Goal: Task Accomplishment & Management: Use online tool/utility

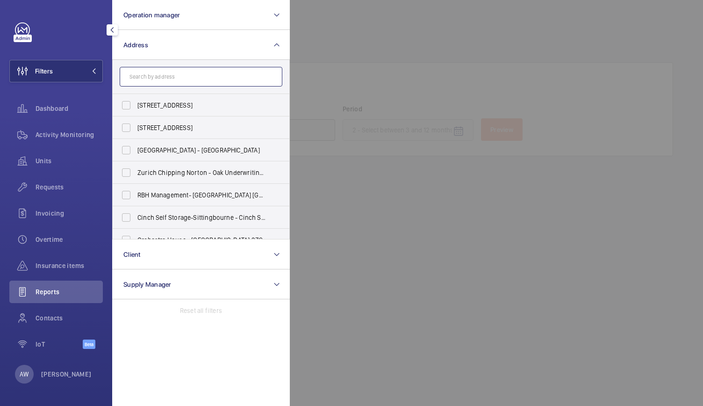
click at [175, 79] on input "text" at bounding box center [201, 77] width 163 height 20
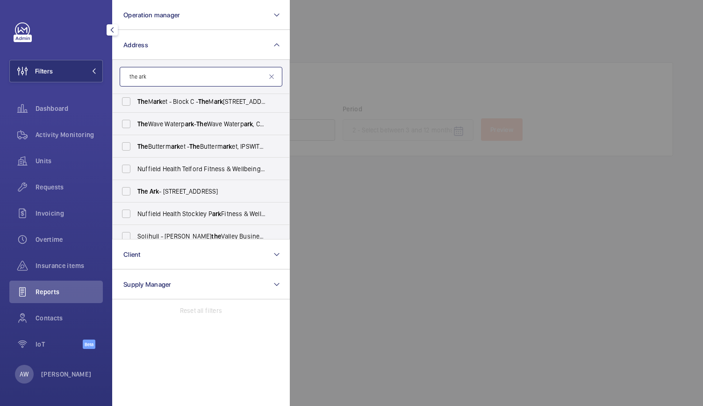
scroll to position [162, 0]
type input "the ark"
click at [152, 191] on span "Ark" at bounding box center [155, 189] width 10 height 7
click at [136, 191] on input "The Ark - 201 Talgarth Road, LONDON W6 8BJ" at bounding box center [126, 189] width 19 height 19
checkbox input "true"
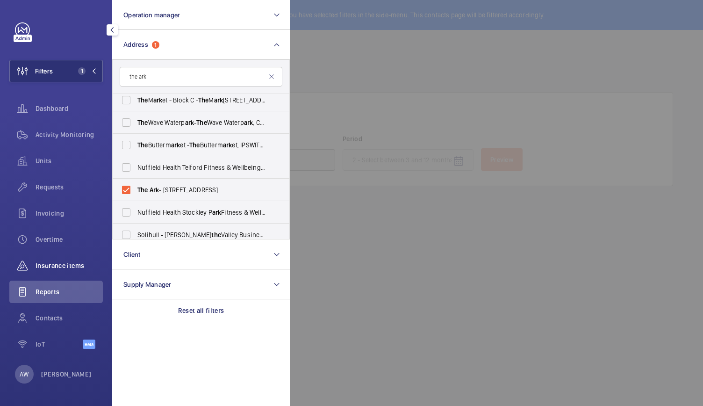
click at [53, 270] on span "Insurance items" at bounding box center [69, 265] width 67 height 9
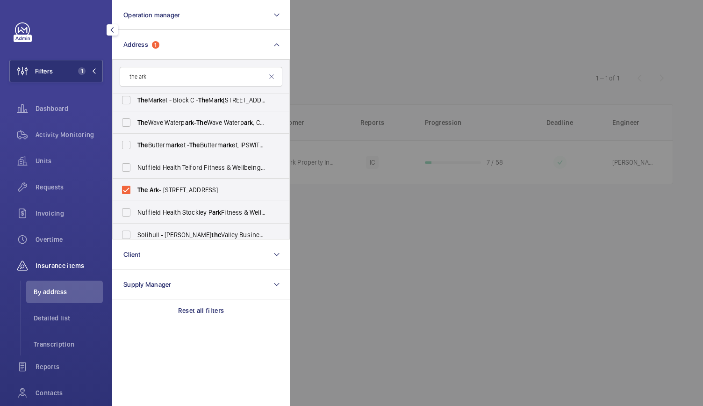
click at [384, 113] on div at bounding box center [641, 203] width 703 height 406
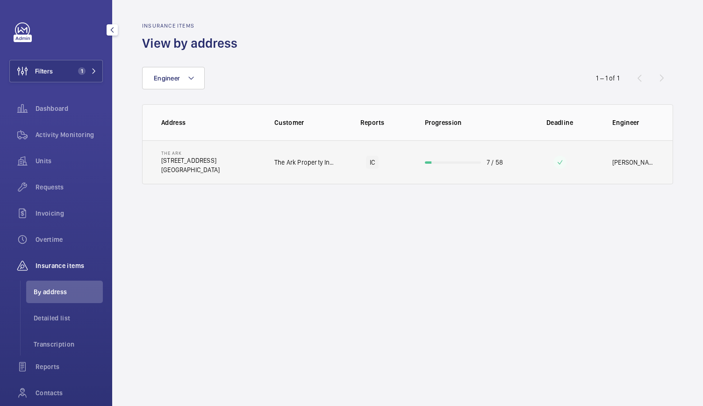
click at [365, 182] on td "IC" at bounding box center [372, 162] width 75 height 44
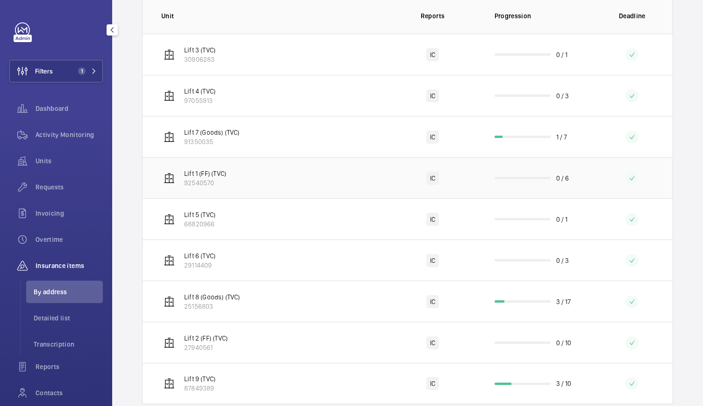
scroll to position [212, 0]
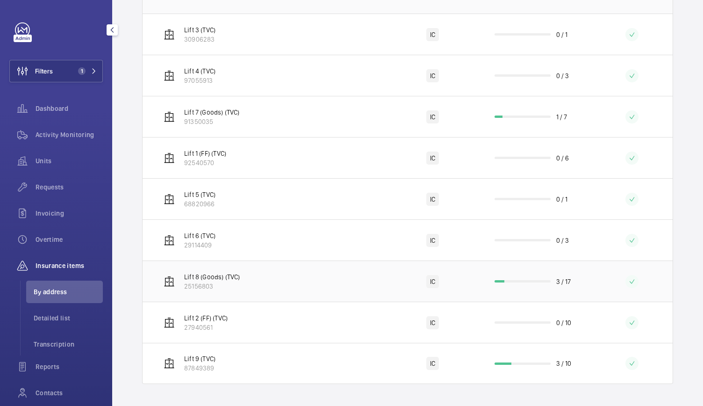
click at [311, 289] on td "Lift 8 (Goods) (TVC) 25156803" at bounding box center [264, 280] width 243 height 41
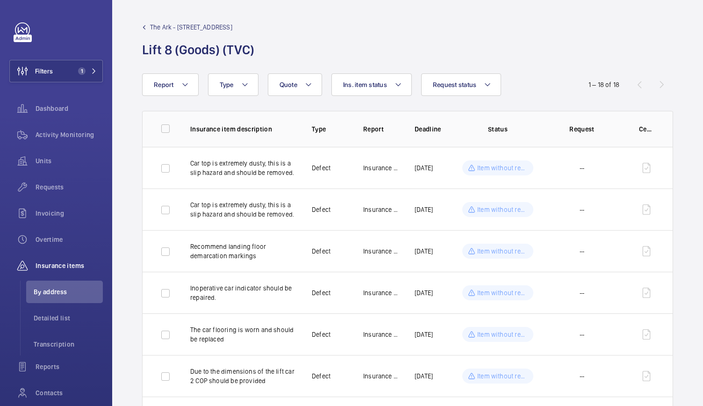
click at [170, 23] on span "The Ark - [STREET_ADDRESS]" at bounding box center [191, 26] width 82 height 9
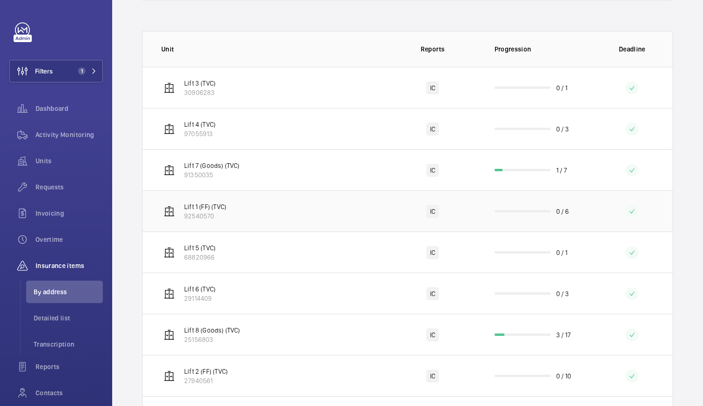
scroll to position [212, 0]
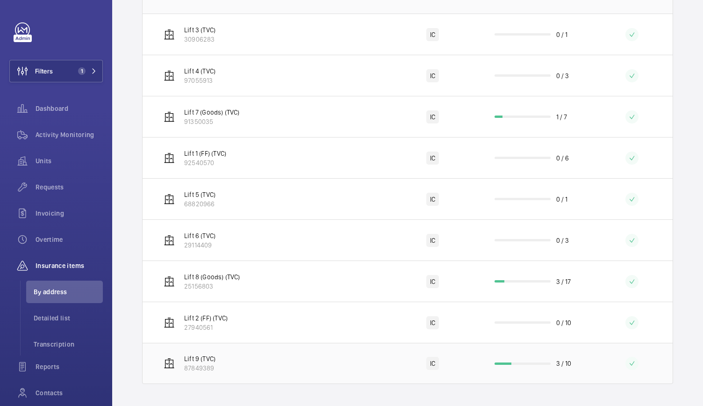
click at [321, 365] on td "Lift 9 (TVC) 87849389" at bounding box center [264, 363] width 243 height 41
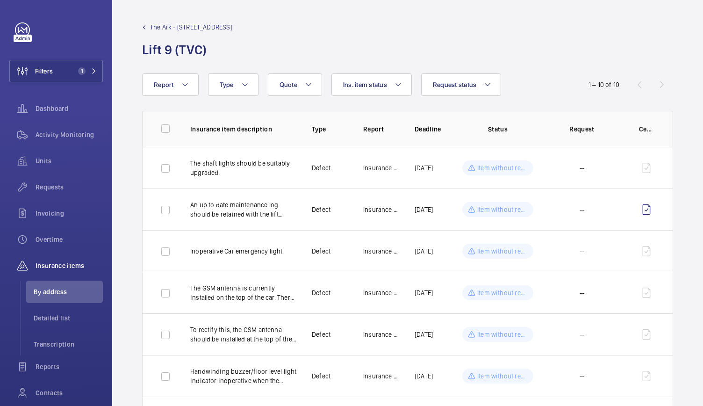
click at [191, 23] on span "The Ark - [STREET_ADDRESS]" at bounding box center [191, 26] width 82 height 9
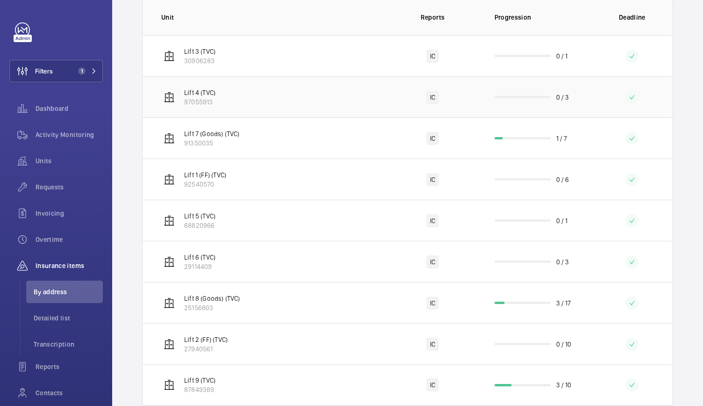
scroll to position [212, 0]
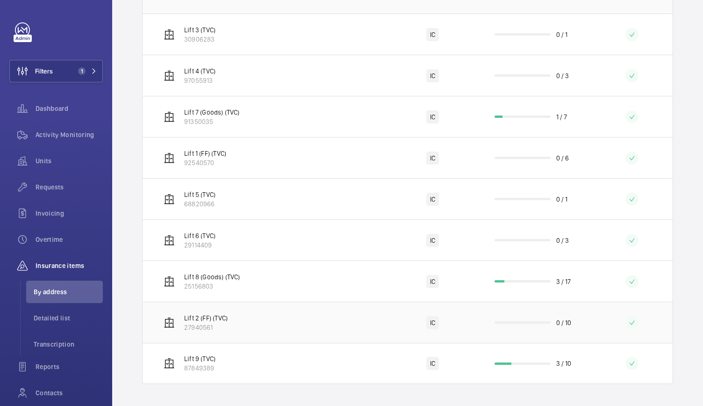
click at [404, 314] on td "IC" at bounding box center [432, 321] width 93 height 41
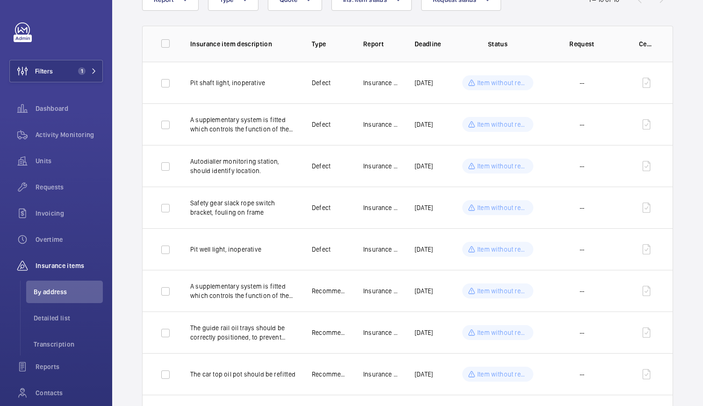
scroll to position [84, 0]
click at [78, 77] on button "Filters 1" at bounding box center [55, 71] width 93 height 22
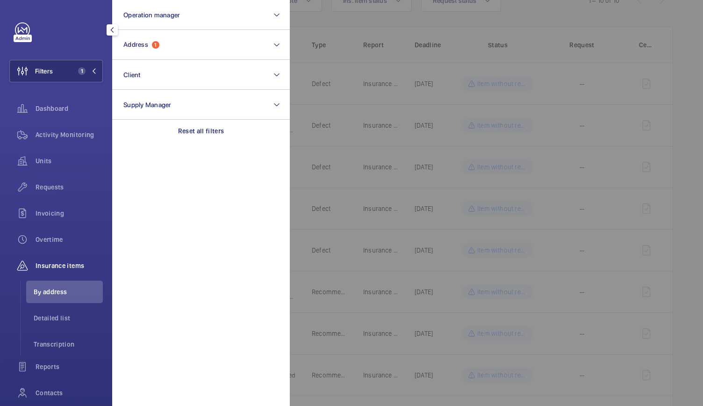
click at [241, 247] on section "Operation manager Address 1 Client Supply Manager Reset all filters" at bounding box center [201, 203] width 178 height 406
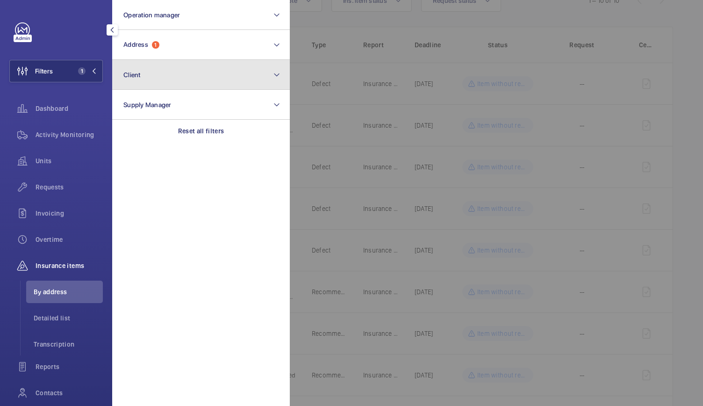
click at [208, 77] on button "Client" at bounding box center [201, 75] width 178 height 30
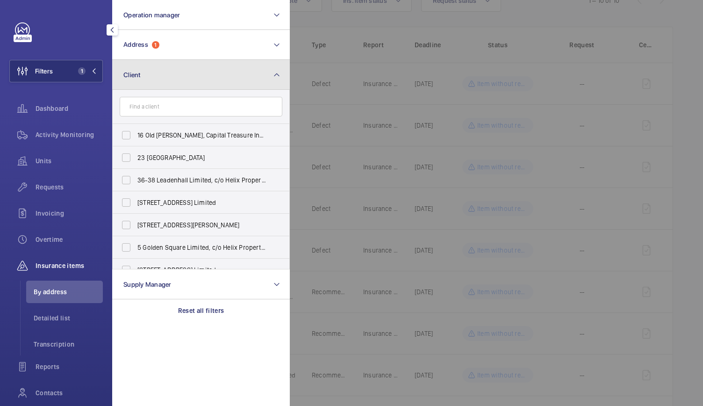
click at [210, 73] on button "Client" at bounding box center [201, 75] width 178 height 30
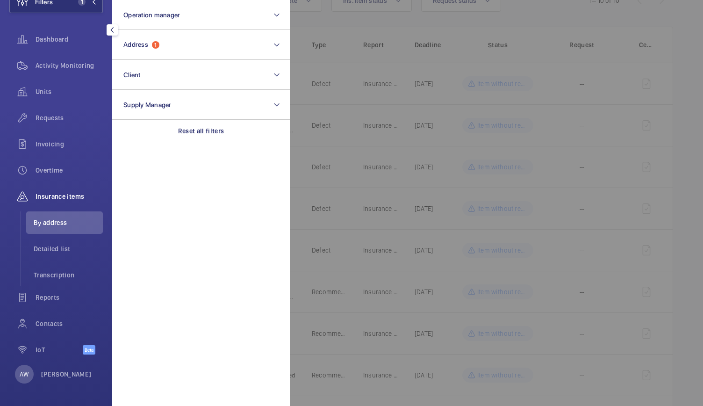
scroll to position [0, 0]
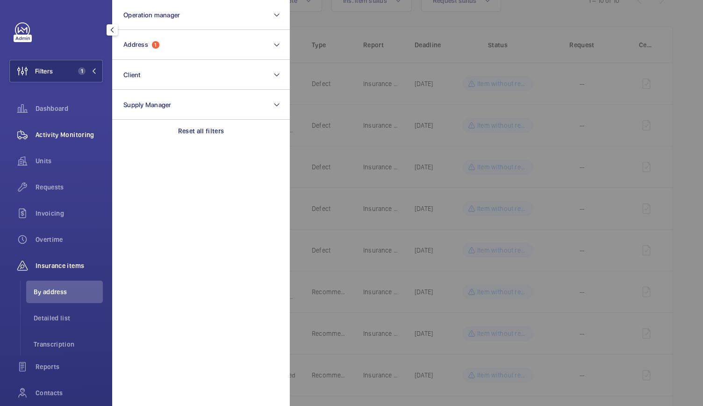
click at [76, 130] on span "Activity Monitoring" at bounding box center [69, 134] width 67 height 9
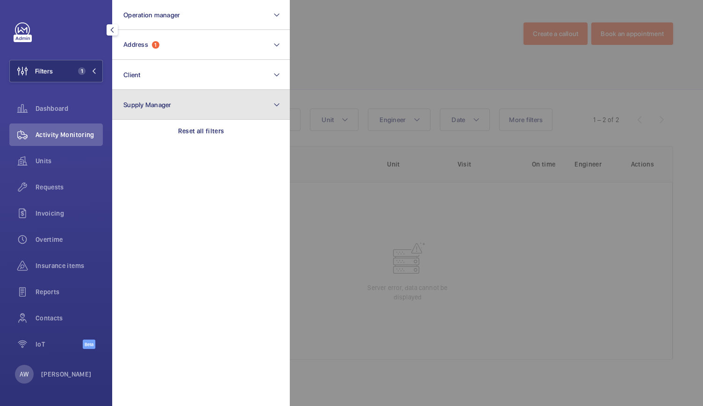
click at [162, 91] on button "Supply Manager" at bounding box center [201, 105] width 178 height 30
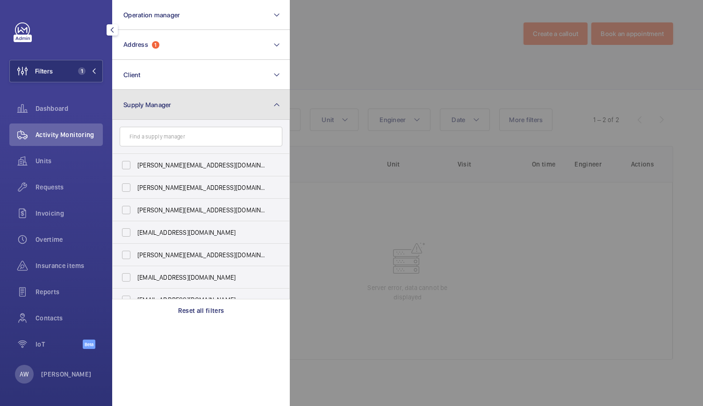
click at [162, 91] on button "Supply Manager" at bounding box center [201, 105] width 178 height 30
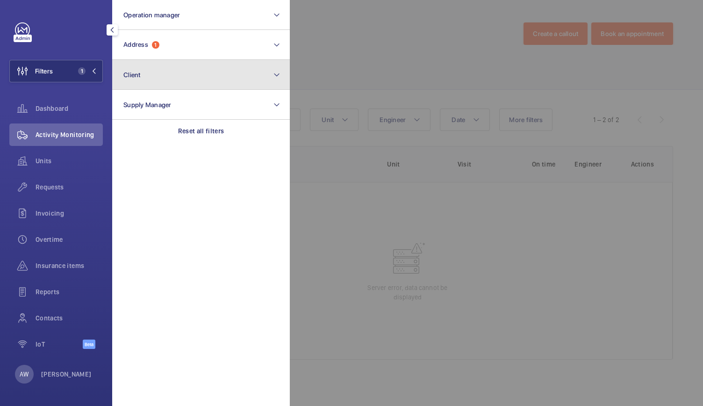
click at [166, 79] on button "Client" at bounding box center [201, 75] width 178 height 30
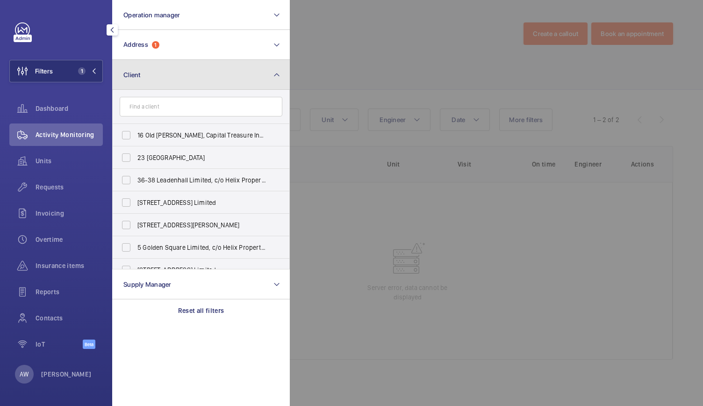
click at [166, 79] on button "Client" at bounding box center [201, 75] width 178 height 30
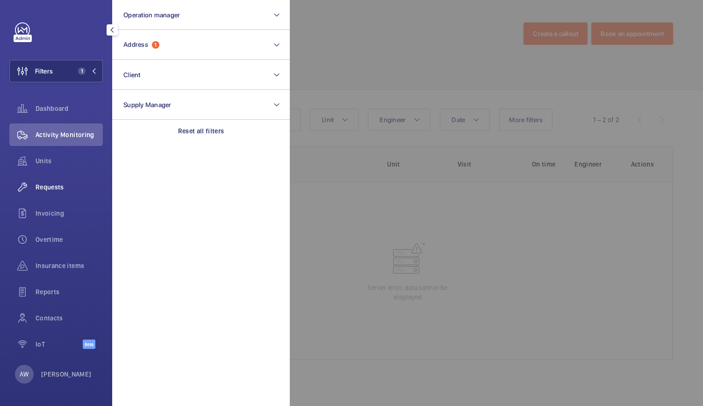
click at [53, 194] on div "Requests" at bounding box center [55, 187] width 93 height 22
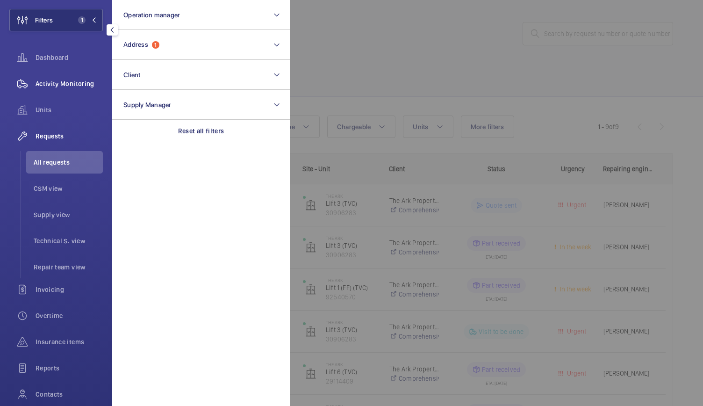
scroll to position [51, 0]
click at [409, 89] on div at bounding box center [641, 203] width 703 height 406
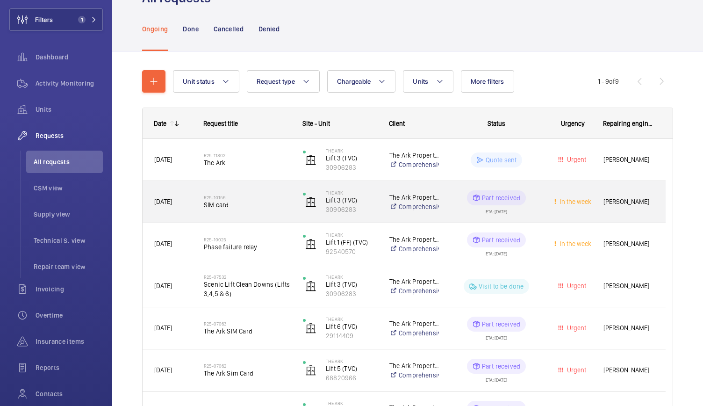
scroll to position [46, 0]
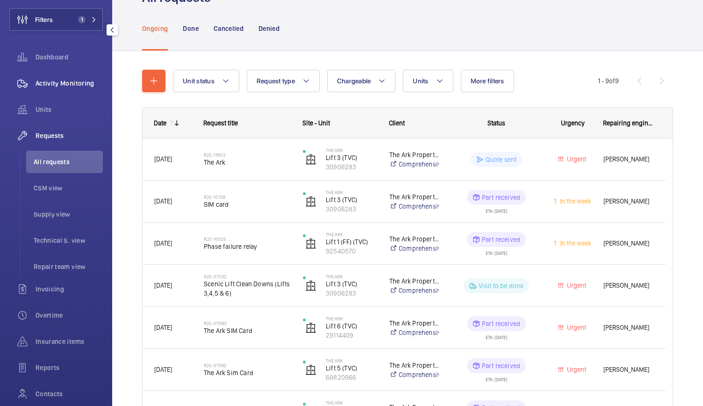
click at [67, 84] on span "Activity Monitoring" at bounding box center [69, 83] width 67 height 9
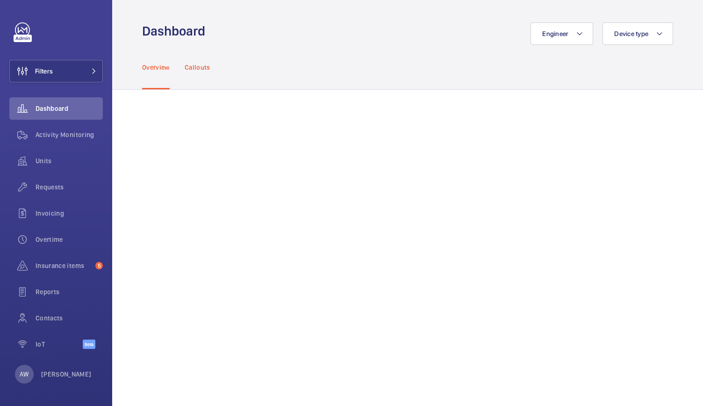
drag, startPoint x: 277, startPoint y: 76, endPoint x: 201, endPoint y: 70, distance: 76.0
click at [201, 70] on div "Overview Callouts" at bounding box center [407, 67] width 531 height 44
click at [60, 132] on span "Activity Monitoring" at bounding box center [69, 134] width 67 height 9
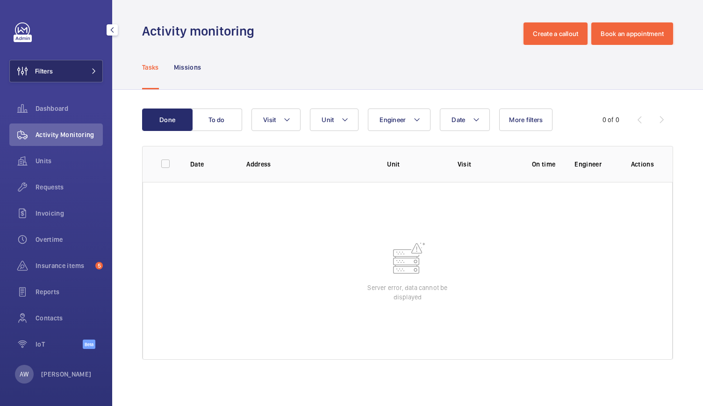
click at [99, 77] on button "Filters" at bounding box center [55, 71] width 93 height 22
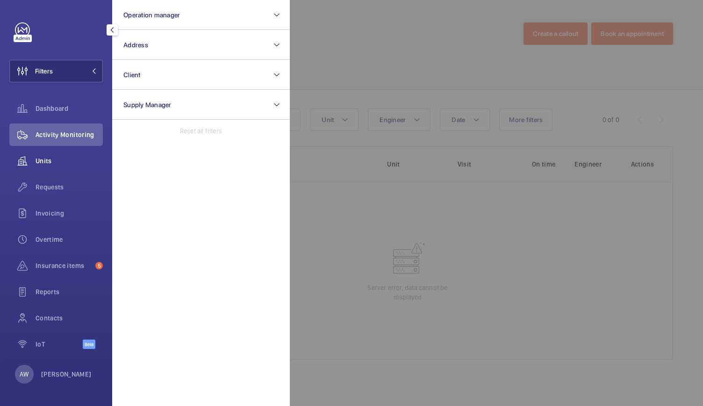
click at [42, 157] on span "Units" at bounding box center [69, 160] width 67 height 9
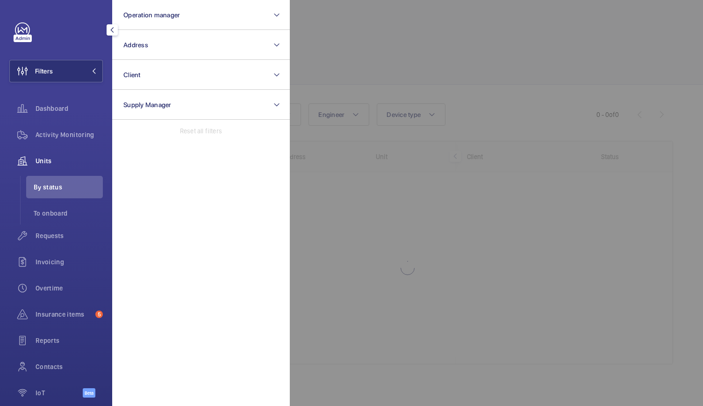
click at [373, 68] on div at bounding box center [641, 203] width 703 height 406
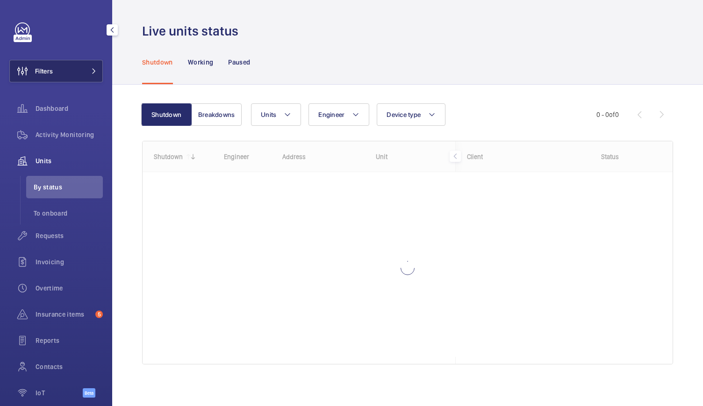
click at [93, 62] on button "Filters" at bounding box center [55, 71] width 93 height 22
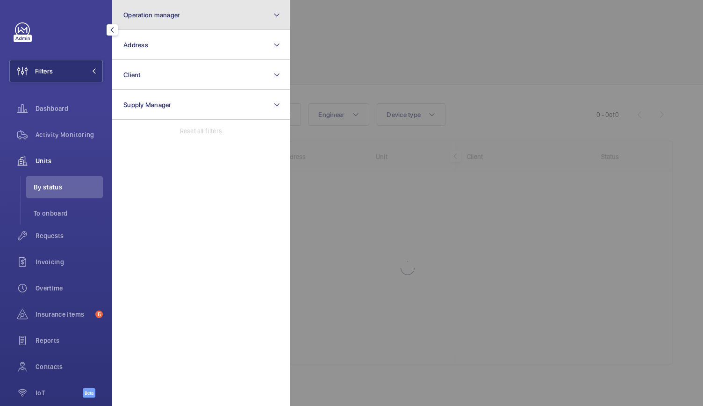
click at [197, 21] on button "Operation manager" at bounding box center [201, 15] width 178 height 30
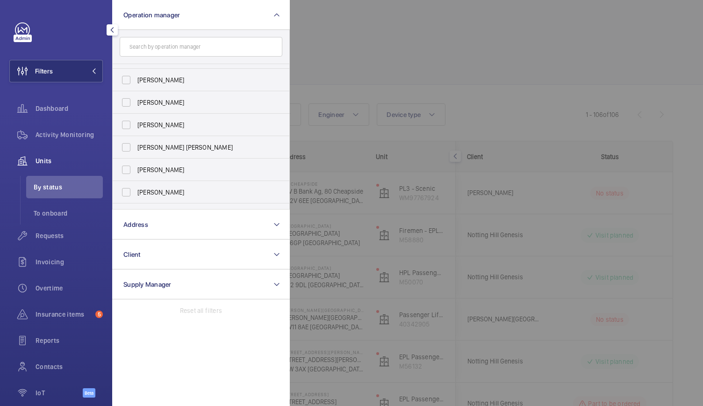
scroll to position [35, 0]
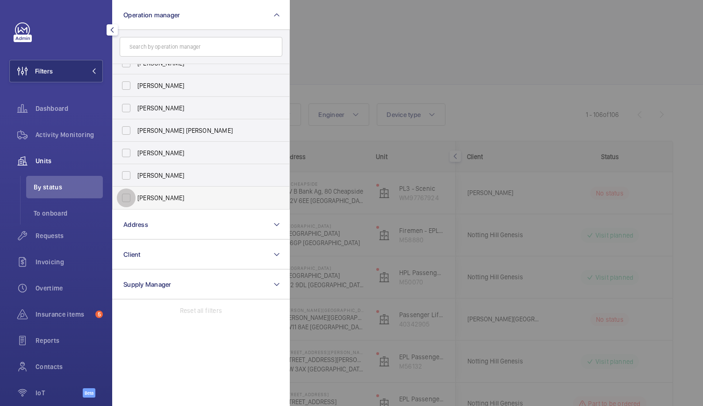
click at [128, 198] on input "[PERSON_NAME]" at bounding box center [126, 197] width 19 height 19
checkbox input "true"
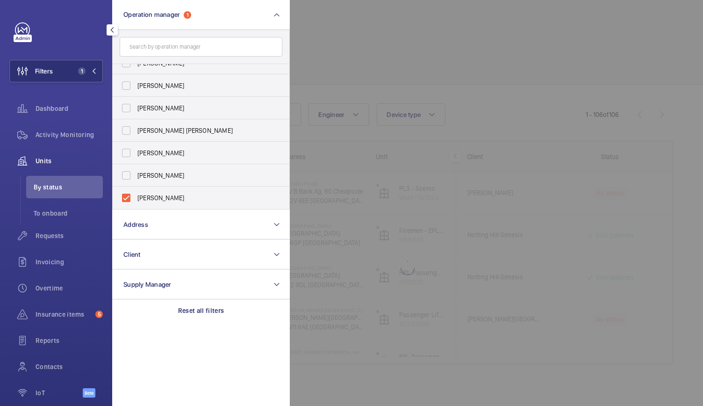
click at [385, 64] on div at bounding box center [641, 203] width 703 height 406
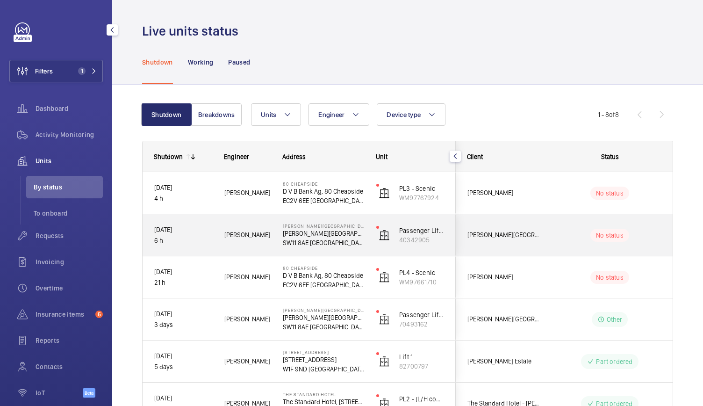
click at [262, 243] on div "Dan J." at bounding box center [241, 234] width 57 height 29
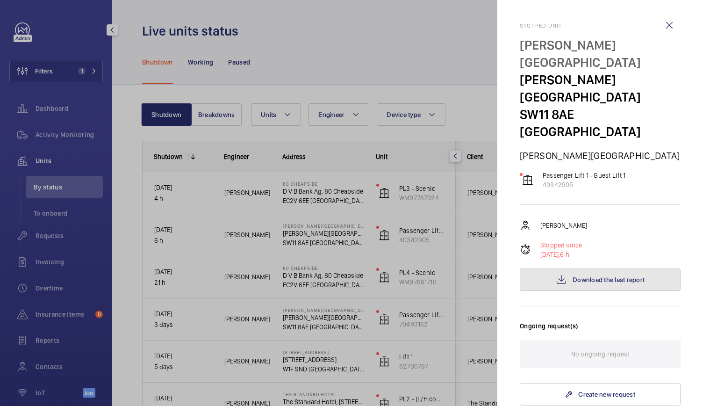
click at [614, 268] on button "Download the last report" at bounding box center [600, 279] width 161 height 22
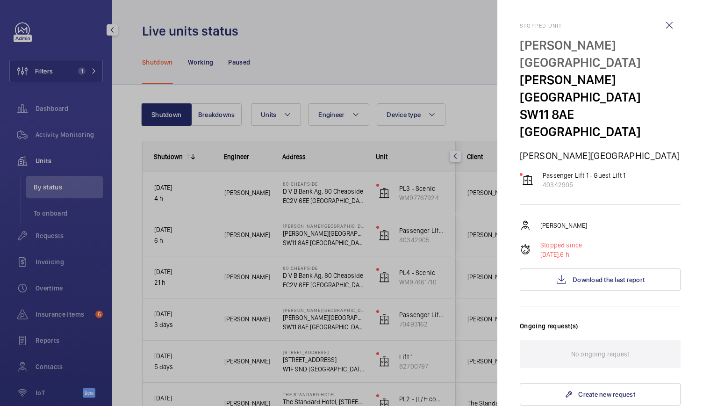
click at [377, 222] on div at bounding box center [351, 203] width 703 height 406
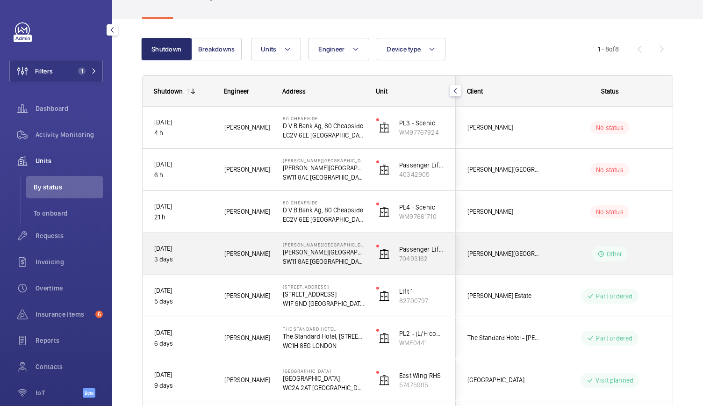
scroll to position [69, 0]
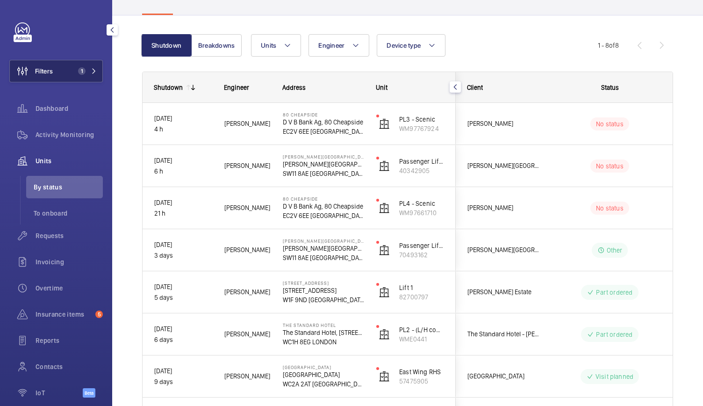
click at [56, 78] on button "Filters 1" at bounding box center [55, 71] width 93 height 22
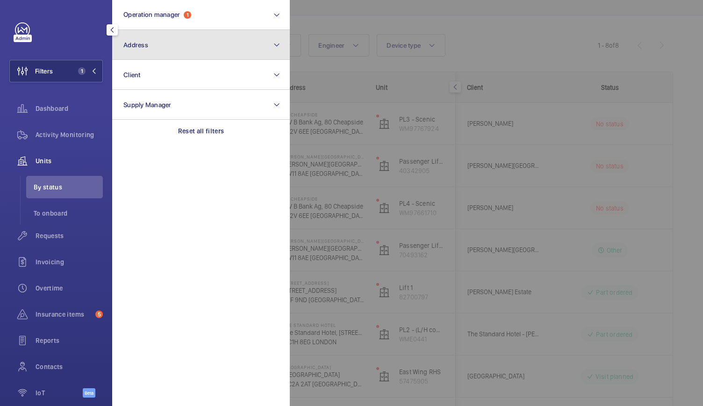
click at [128, 58] on button "Address" at bounding box center [201, 45] width 178 height 30
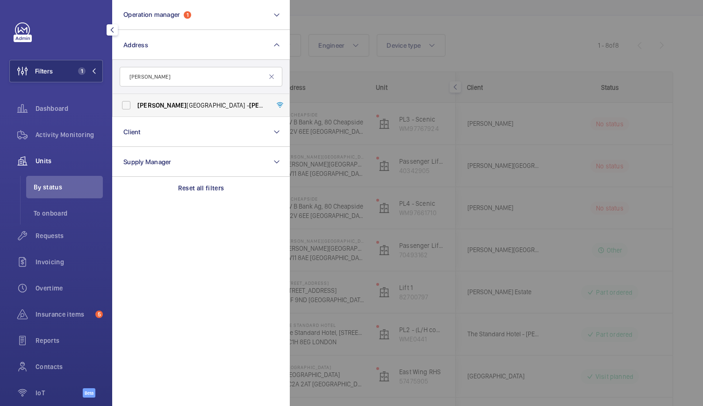
type input "pestana"
click at [160, 101] on span "Pestana" at bounding box center [161, 104] width 49 height 7
click at [136, 101] on input "Pestana Chelsea Bridge Hotel - Pestana Chelsea Bridge Hotel, LONDON SW11 8AE" at bounding box center [126, 105] width 19 height 19
checkbox input "true"
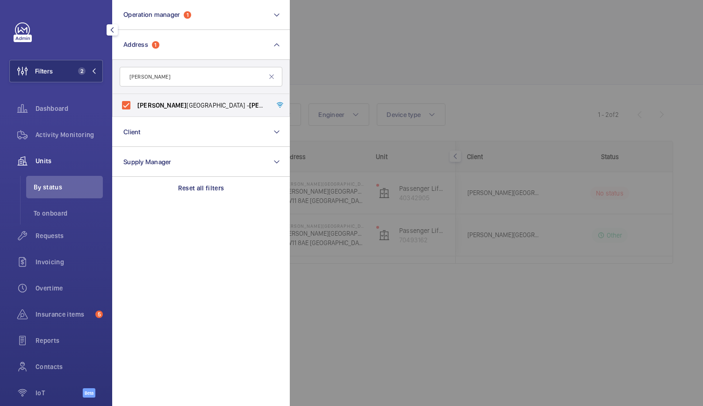
click at [361, 43] on div at bounding box center [641, 203] width 703 height 406
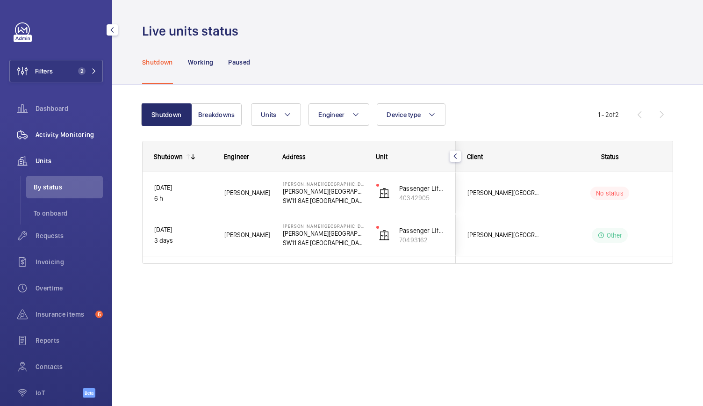
click at [64, 136] on span "Activity Monitoring" at bounding box center [69, 134] width 67 height 9
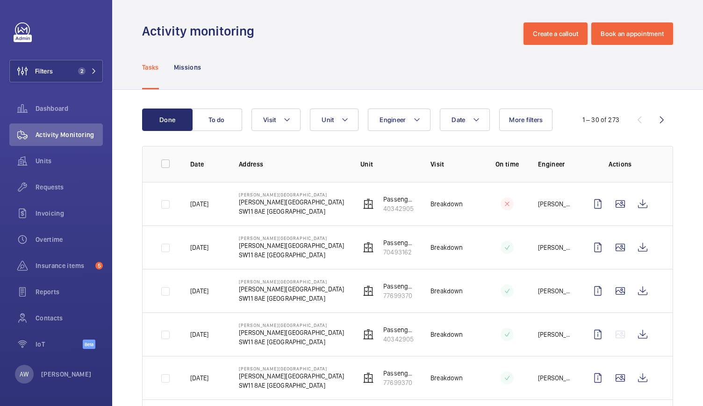
click at [446, 227] on td "Breakdown" at bounding box center [445, 246] width 61 height 43
click at [639, 203] on wm-front-icon-button at bounding box center [642, 204] width 22 height 22
click at [633, 333] on wm-front-icon-button at bounding box center [642, 334] width 22 height 22
click at [47, 157] on span "Units" at bounding box center [69, 160] width 67 height 9
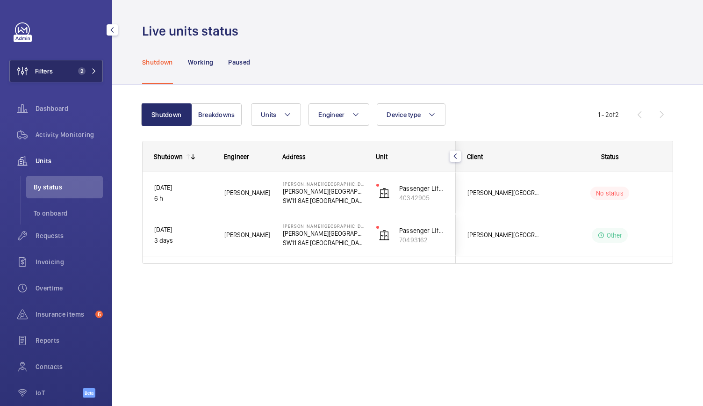
click at [50, 77] on span "Filters" at bounding box center [31, 71] width 43 height 22
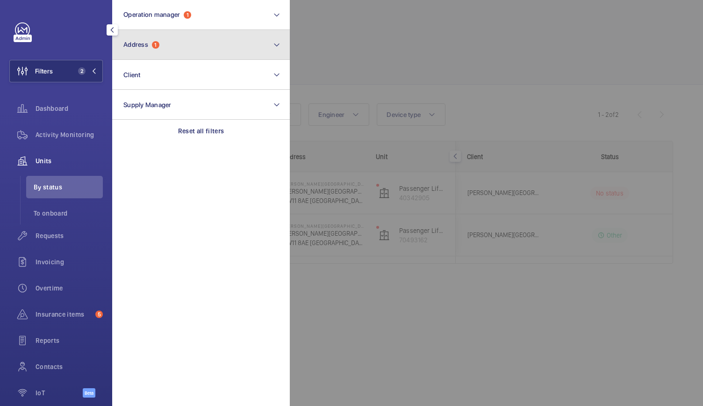
click at [140, 47] on span "Address" at bounding box center [135, 44] width 25 height 7
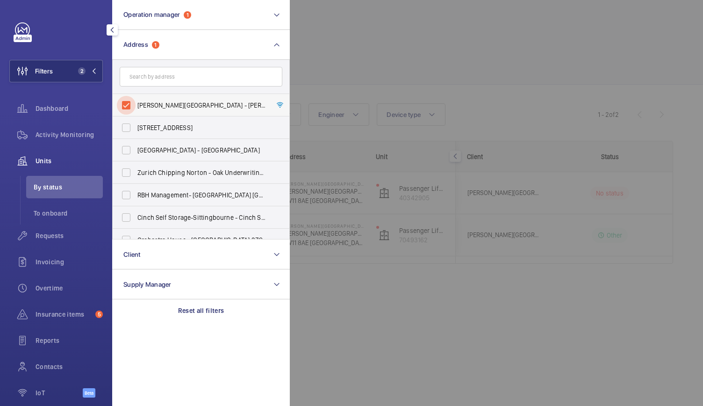
click at [126, 107] on input "Pestana Chelsea Bridge Hotel - Pestana Chelsea Bridge Hotel, LONDON SW11 8AE" at bounding box center [126, 105] width 19 height 19
checkbox input "false"
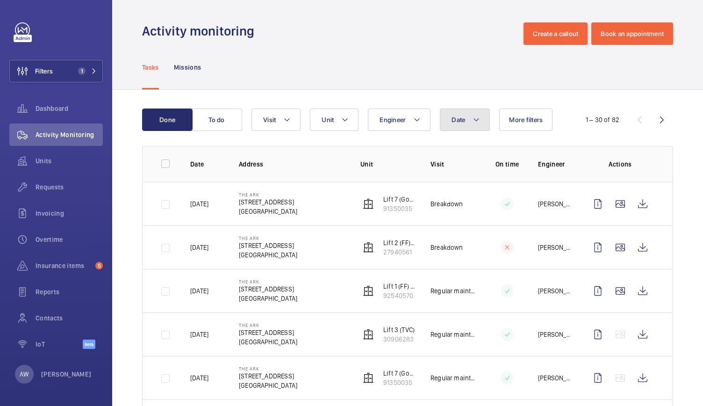
click at [472, 120] on mat-icon at bounding box center [475, 119] width 7 height 11
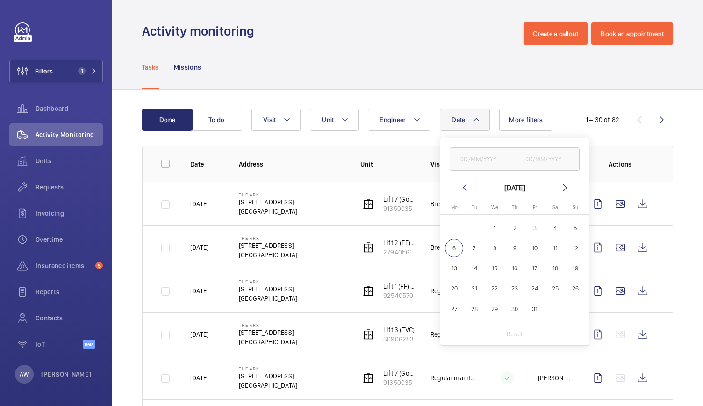
click at [463, 186] on mat-icon at bounding box center [464, 187] width 11 height 11
click at [451, 226] on span "1" at bounding box center [454, 228] width 18 height 18
type input "[DATE]"
click at [470, 311] on span "30" at bounding box center [474, 309] width 18 height 18
type input "[DATE]"
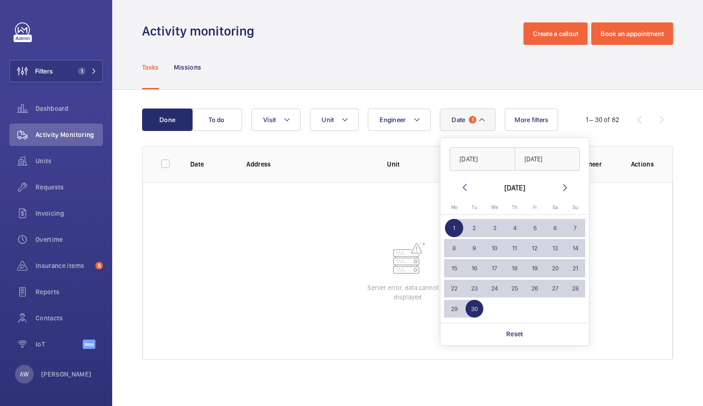
click at [428, 62] on div "Tasks Missions" at bounding box center [407, 67] width 531 height 44
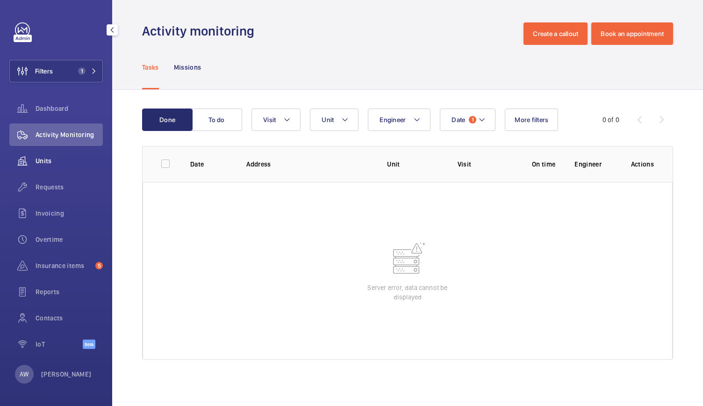
click at [47, 162] on span "Units" at bounding box center [69, 160] width 67 height 9
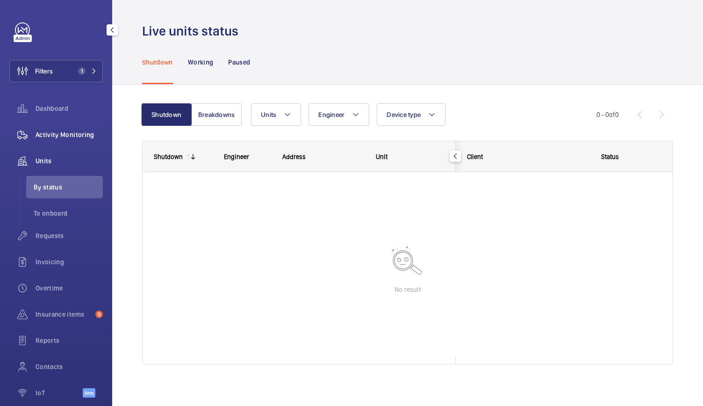
click at [60, 127] on div "Activity Monitoring" at bounding box center [55, 134] width 93 height 22
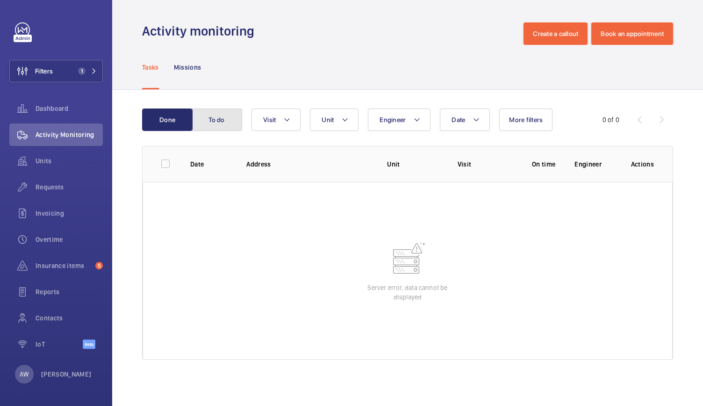
click at [238, 128] on button "To do" at bounding box center [217, 119] width 50 height 22
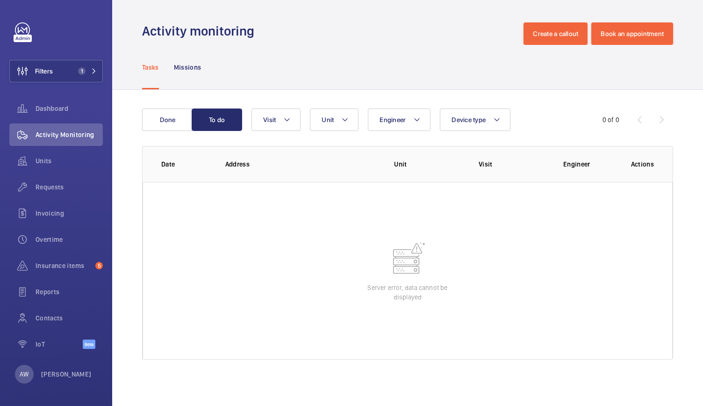
click at [189, 132] on wm-front-table "Done To do Engineer Unit Device type Visit 0 of 0 Date Address Unit Visit Engin…" at bounding box center [407, 233] width 531 height 251
click at [178, 126] on button "Done" at bounding box center [167, 119] width 50 height 22
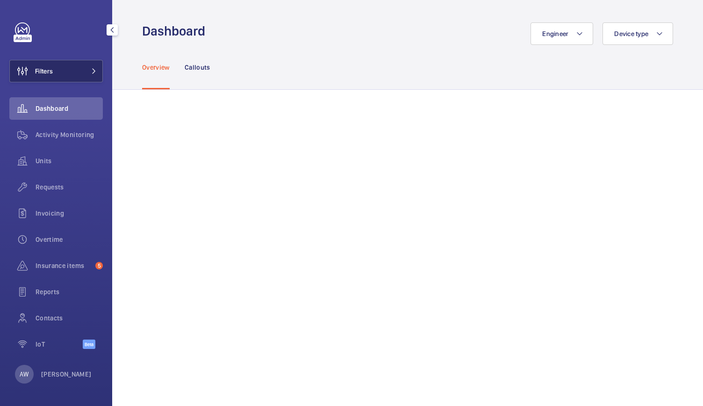
click at [51, 81] on span "Filters" at bounding box center [31, 71] width 43 height 22
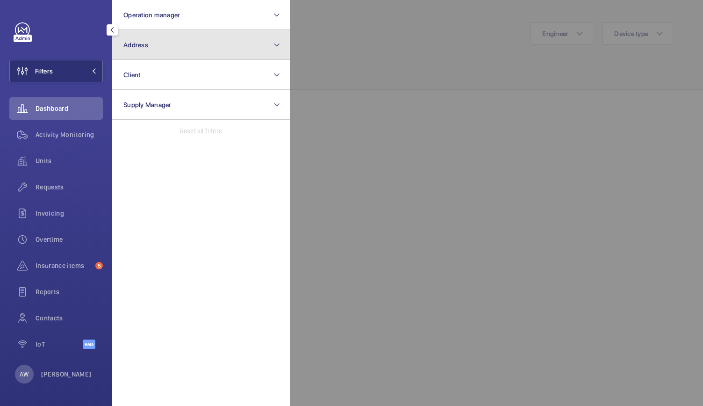
click at [125, 53] on button "Address" at bounding box center [201, 45] width 178 height 30
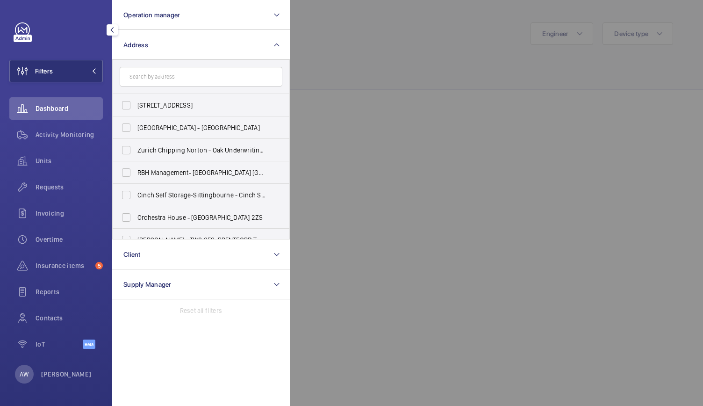
click at [150, 75] on input "text" at bounding box center [201, 77] width 163 height 20
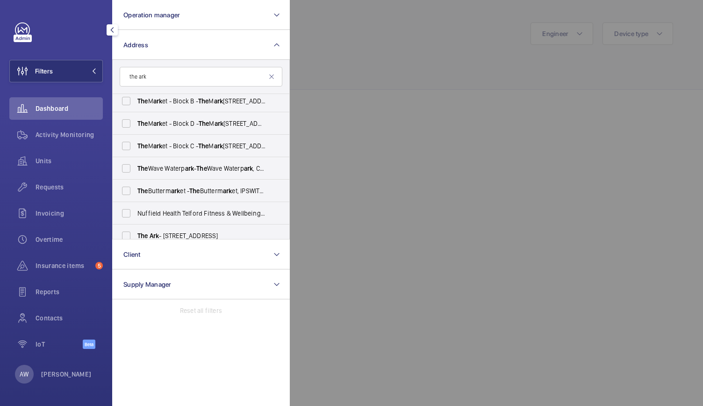
scroll to position [161, 0]
type input "the ark"
click at [141, 188] on span "The" at bounding box center [142, 190] width 11 height 7
click at [136, 188] on input "The Ark - [STREET_ADDRESS]" at bounding box center [126, 190] width 19 height 19
checkbox input "true"
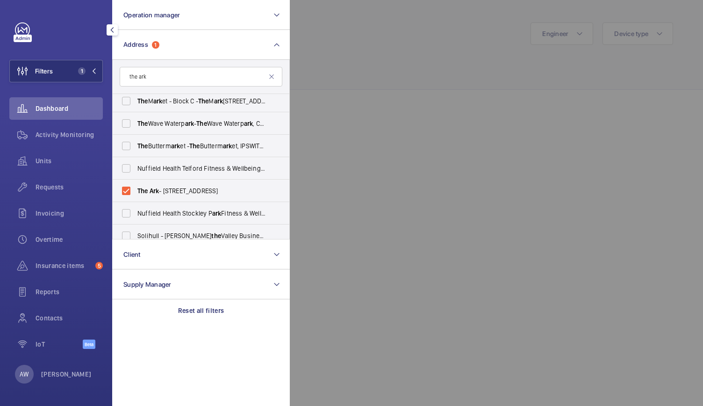
click at [407, 108] on div at bounding box center [641, 203] width 703 height 406
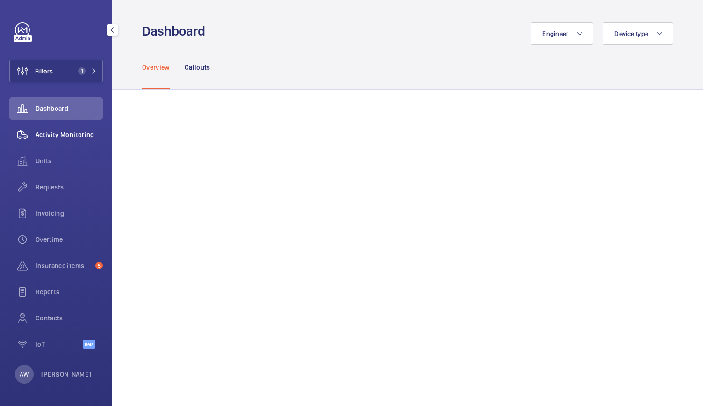
click at [65, 143] on div "Activity Monitoring" at bounding box center [55, 134] width 93 height 22
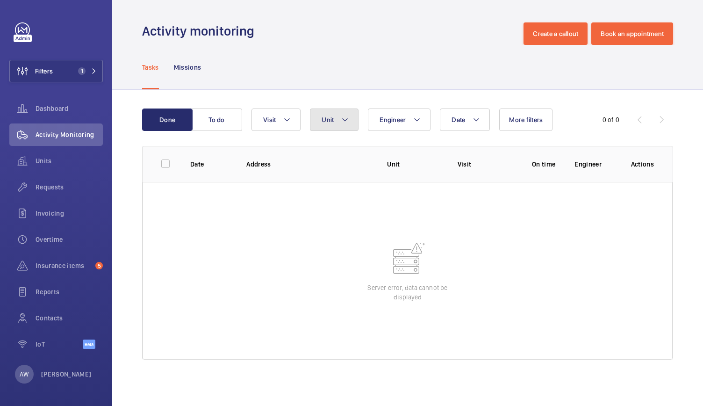
click at [333, 118] on span "Unit" at bounding box center [327, 119] width 12 height 7
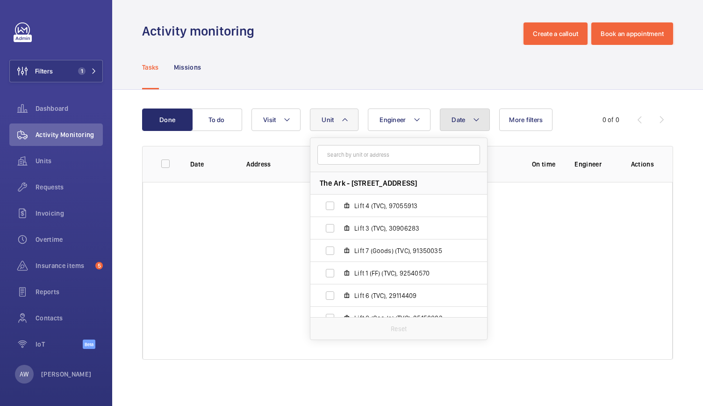
click at [463, 121] on span "Date" at bounding box center [458, 119] width 14 height 7
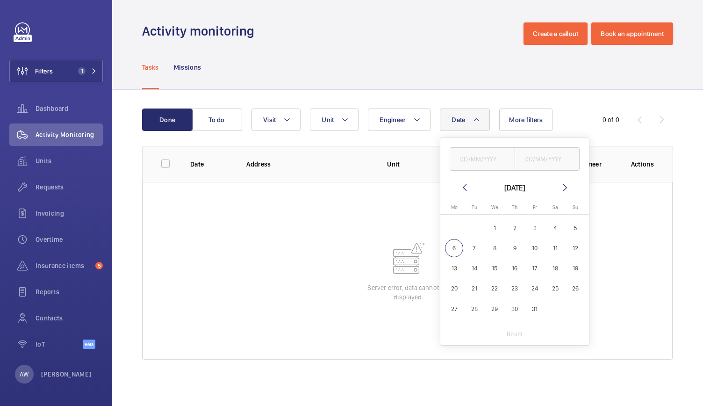
click at [470, 193] on mat-calendar "October 2025 Monday Mo Tuesday Tu Wednesday We Thursday Th Friday Fr Saturday S…" at bounding box center [514, 252] width 149 height 141
click at [469, 190] on wm-front-date-range-picker-header "[DATE]" at bounding box center [515, 187] width 112 height 11
click at [463, 190] on mat-icon at bounding box center [464, 187] width 11 height 11
click at [456, 227] on span "1" at bounding box center [454, 228] width 18 height 18
type input "01/09/2025"
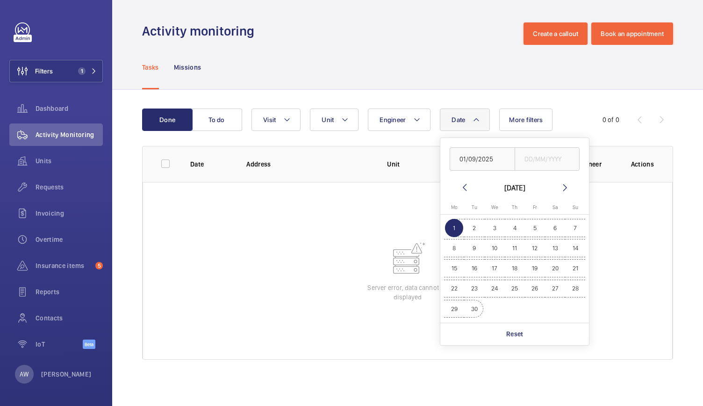
click at [471, 308] on span "30" at bounding box center [474, 309] width 18 height 18
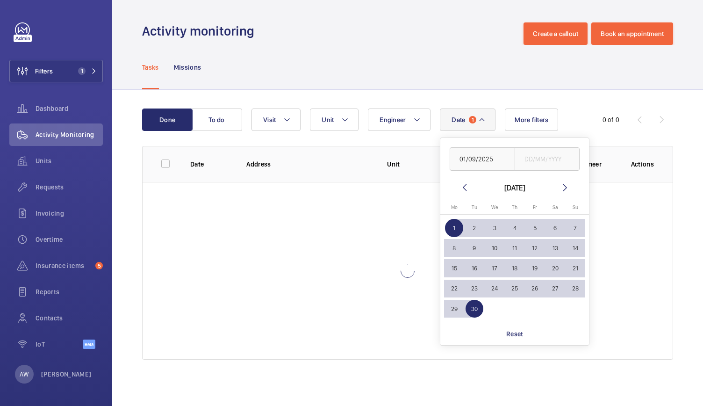
type input "[DATE]"
click at [340, 33] on div "Activity monitoring Create a callout Book an appointment" at bounding box center [407, 33] width 531 height 22
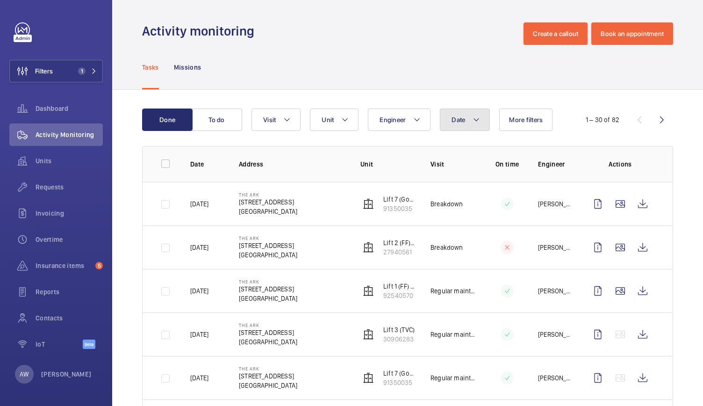
click at [483, 118] on button "Date" at bounding box center [465, 119] width 50 height 22
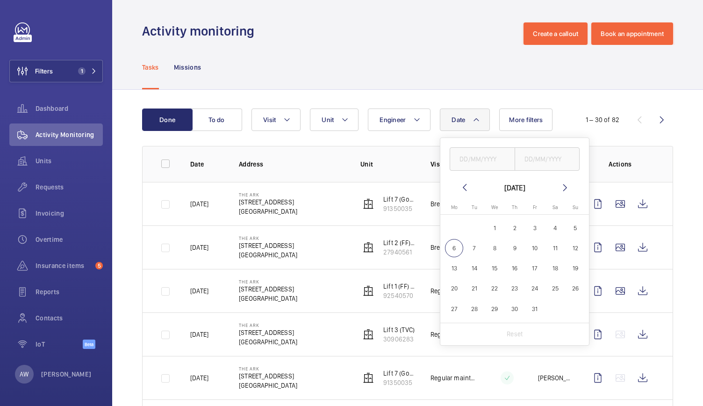
click at [471, 186] on wm-front-date-range-picker-header "[DATE]" at bounding box center [515, 187] width 112 height 11
click at [465, 187] on mat-icon at bounding box center [464, 187] width 11 height 11
click at [455, 227] on span "1" at bounding box center [454, 228] width 18 height 18
type input "01/09/2025"
click at [475, 308] on span "30" at bounding box center [474, 309] width 18 height 18
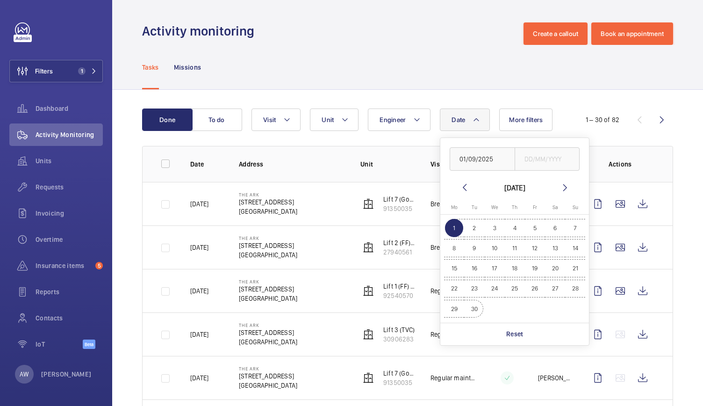
type input "[DATE]"
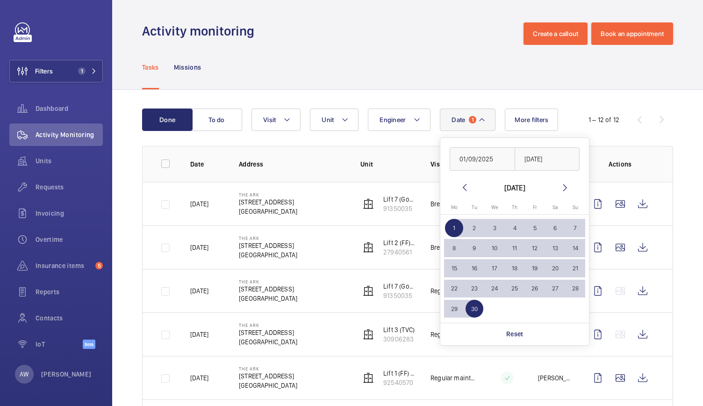
click at [358, 49] on div "Tasks Missions" at bounding box center [407, 67] width 531 height 44
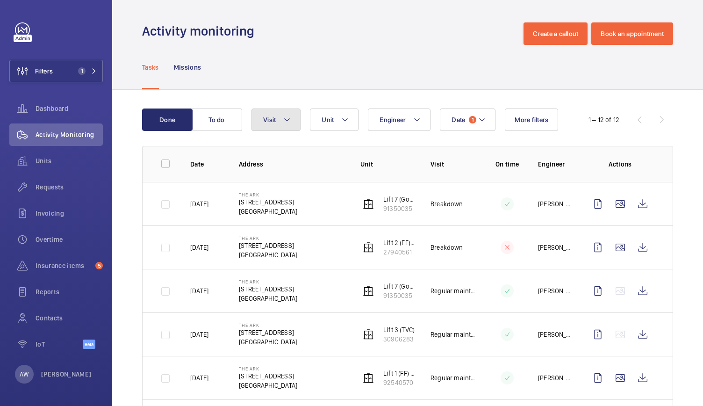
click at [291, 112] on button "Visit" at bounding box center [275, 119] width 49 height 22
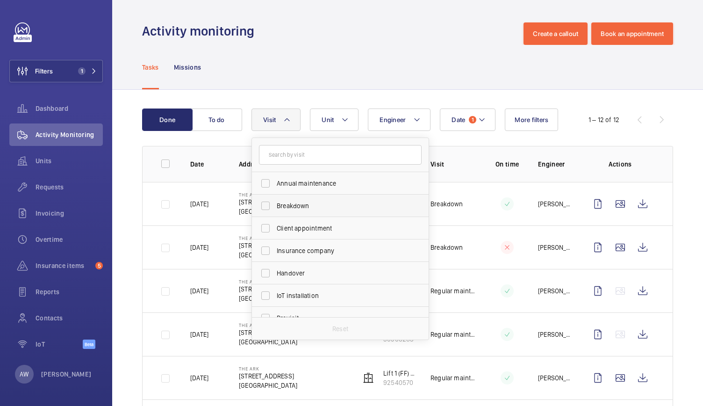
click at [281, 208] on span "Breakdown" at bounding box center [341, 205] width 128 height 9
click at [275, 208] on input "Breakdown" at bounding box center [265, 205] width 19 height 19
checkbox input "true"
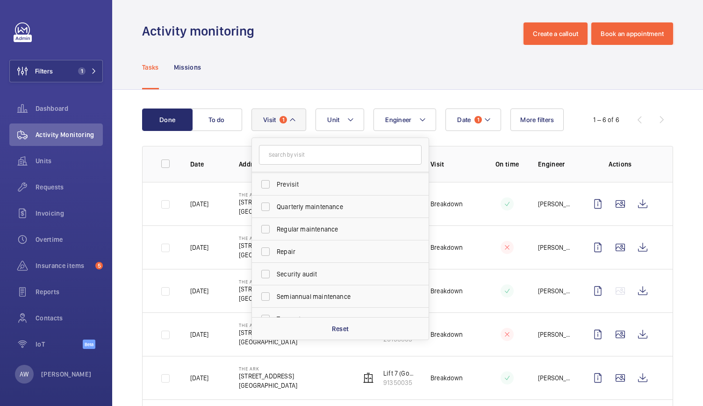
scroll to position [147, 0]
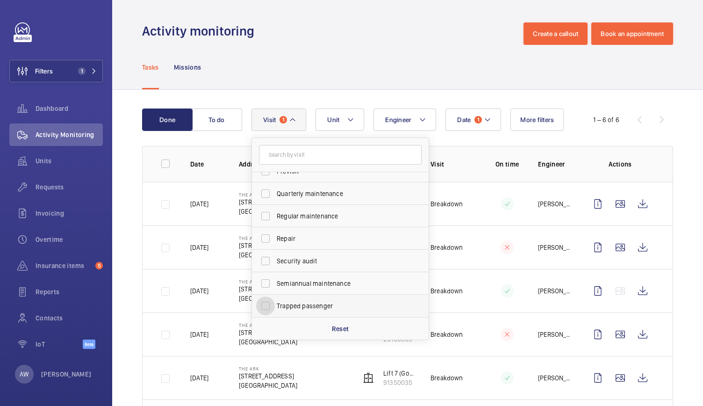
click at [266, 307] on input "Trapped passenger" at bounding box center [265, 305] width 19 height 19
checkbox input "true"
click at [273, 68] on div "Tasks Missions" at bounding box center [407, 67] width 531 height 44
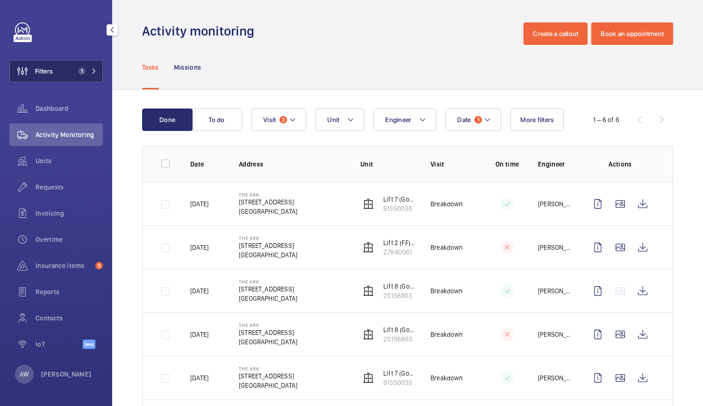
click at [93, 70] on mat-icon at bounding box center [94, 71] width 6 height 6
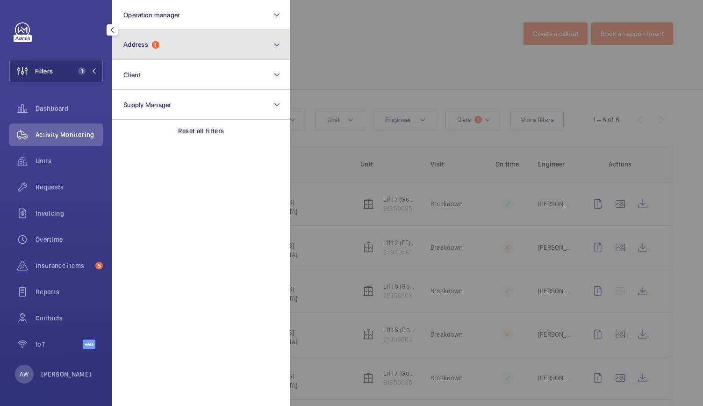
click at [229, 50] on button "Address 1" at bounding box center [201, 45] width 178 height 30
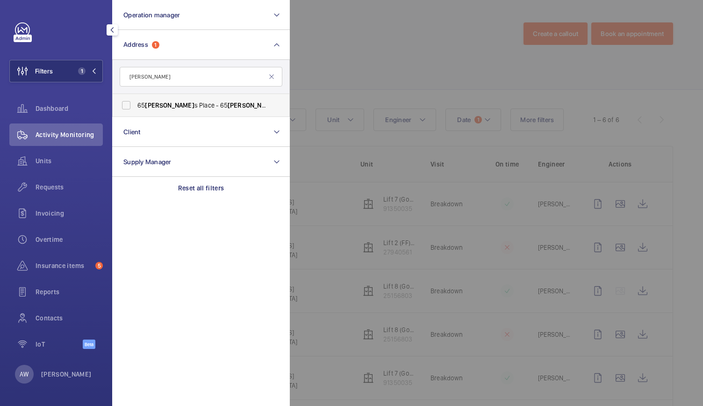
type input "[PERSON_NAME]"
click at [157, 100] on span "[STREET_ADDRESS][PERSON_NAME][PERSON_NAME]" at bounding box center [201, 104] width 128 height 9
click at [136, 100] on input "[STREET_ADDRESS][PERSON_NAME][PERSON_NAME]" at bounding box center [126, 105] width 19 height 19
checkbox input "true"
click at [270, 77] on mat-icon at bounding box center [271, 76] width 7 height 7
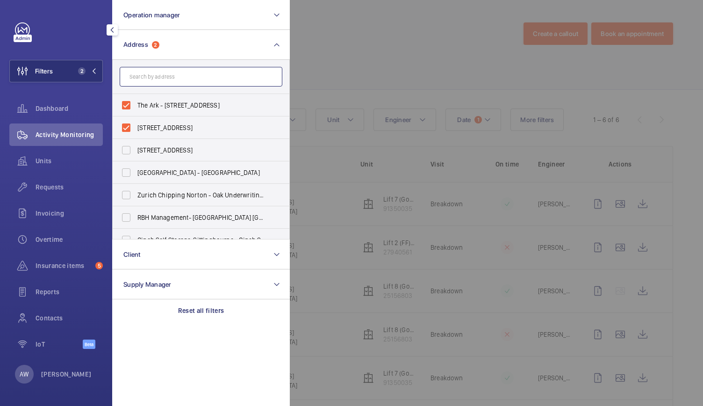
click at [209, 80] on input "text" at bounding box center [201, 77] width 163 height 20
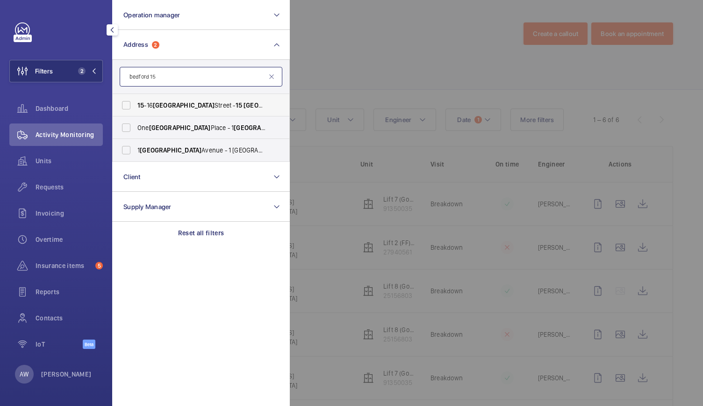
type input "bedford 15"
click at [170, 103] on span "[GEOGRAPHIC_DATA]" at bounding box center [184, 104] width 62 height 7
click at [136, 103] on input "[STREET_ADDRESS]" at bounding box center [126, 105] width 19 height 19
checkbox input "true"
click at [274, 77] on mat-icon at bounding box center [271, 76] width 7 height 7
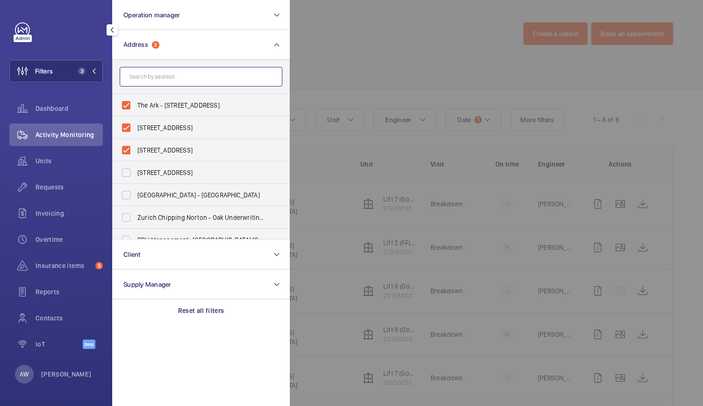
click at [192, 74] on input "text" at bounding box center [201, 77] width 163 height 20
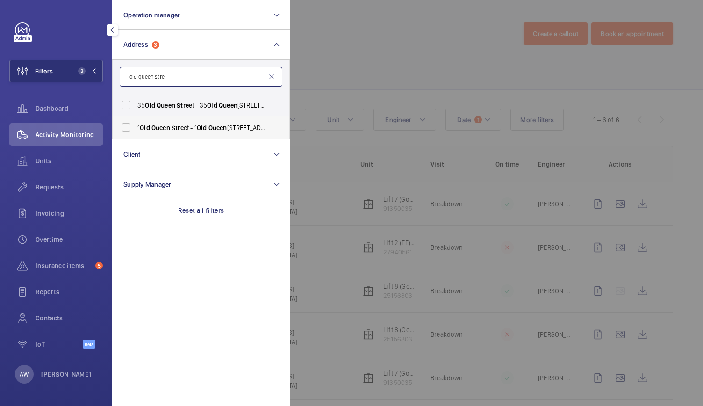
type input "old queen stre"
click at [195, 129] on span "[STREET_ADDRESS]" at bounding box center [201, 127] width 128 height 9
click at [136, 129] on input "[STREET_ADDRESS]" at bounding box center [126, 127] width 19 height 19
checkbox input "true"
click at [372, 61] on div at bounding box center [641, 203] width 703 height 406
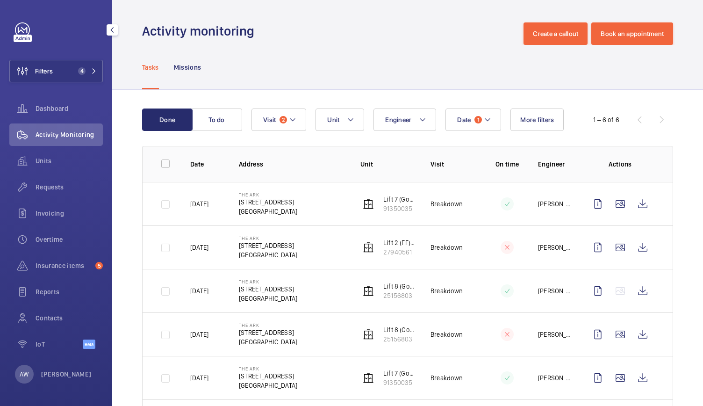
scroll to position [58, 0]
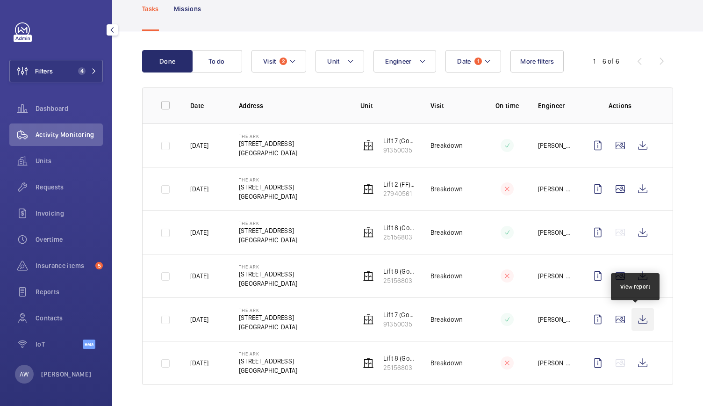
click at [636, 321] on wm-front-icon-button at bounding box center [642, 319] width 22 height 22
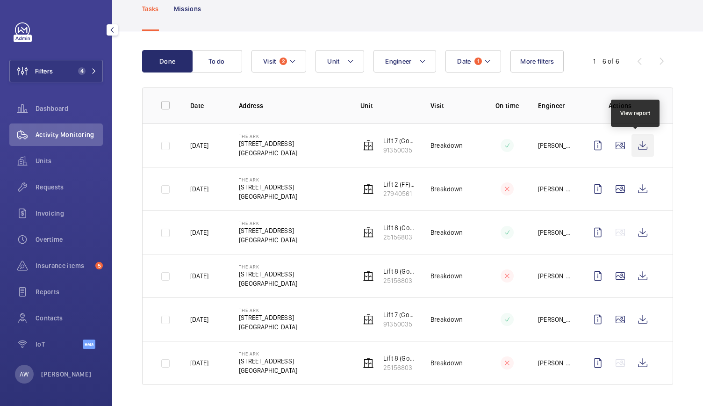
click at [638, 148] on wm-front-icon-button at bounding box center [642, 145] width 22 height 22
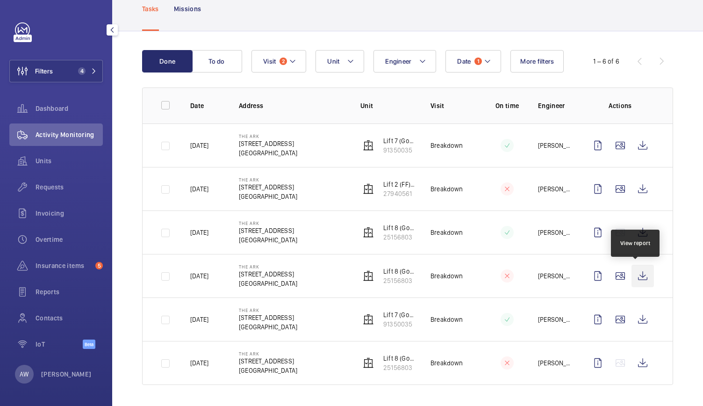
click at [634, 278] on wm-front-icon-button at bounding box center [642, 275] width 22 height 22
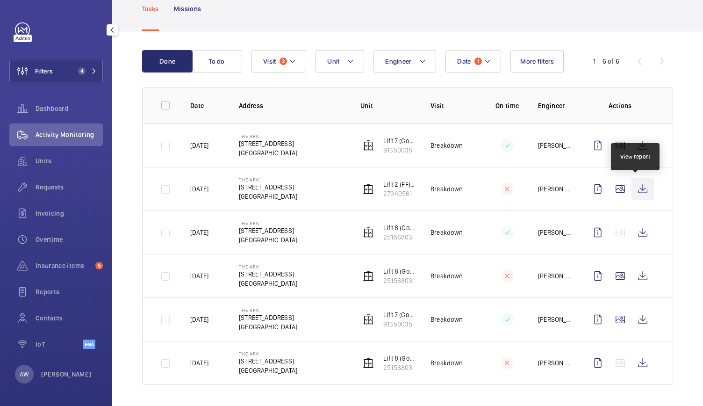
click at [639, 192] on wm-front-icon-button at bounding box center [642, 189] width 22 height 22
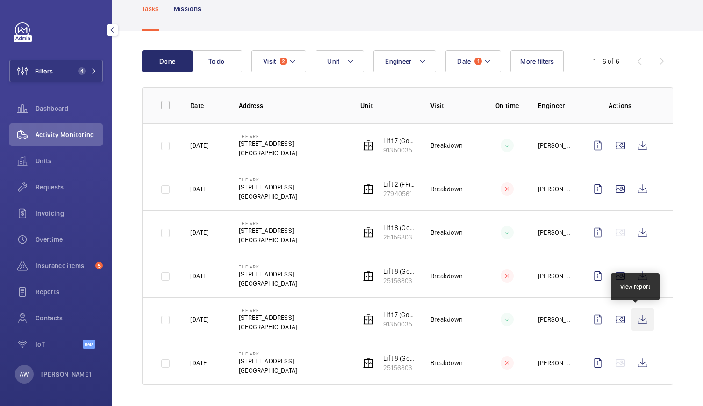
click at [637, 317] on wm-front-icon-button at bounding box center [642, 319] width 22 height 22
click at [51, 272] on div "Insurance items 5" at bounding box center [55, 265] width 93 height 22
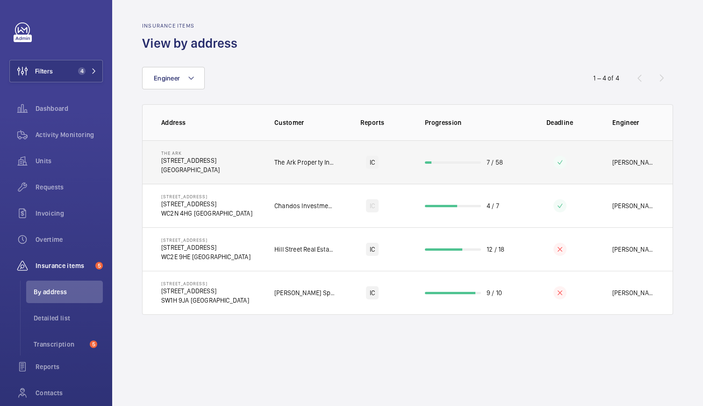
click at [212, 166] on td "The Ark [STREET_ADDRESS]" at bounding box center [201, 161] width 117 height 43
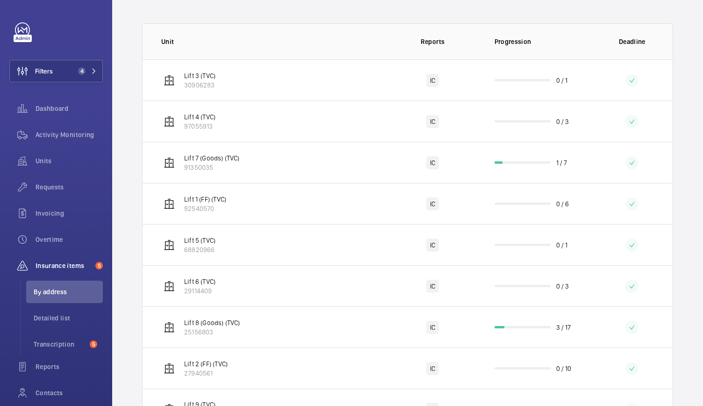
scroll to position [169, 0]
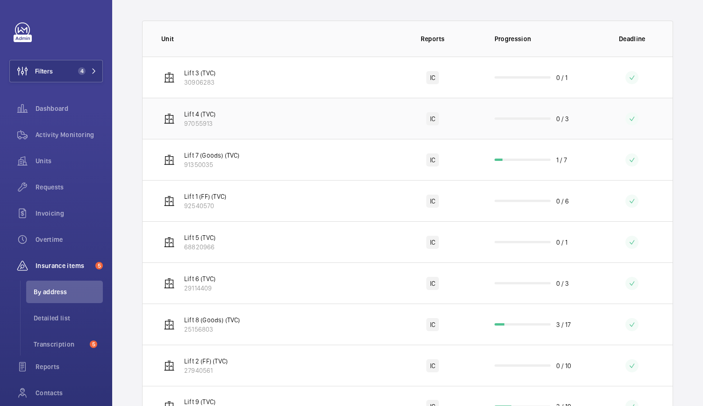
click at [371, 114] on td "Lift 4 (TVC) 97055913" at bounding box center [264, 118] width 243 height 41
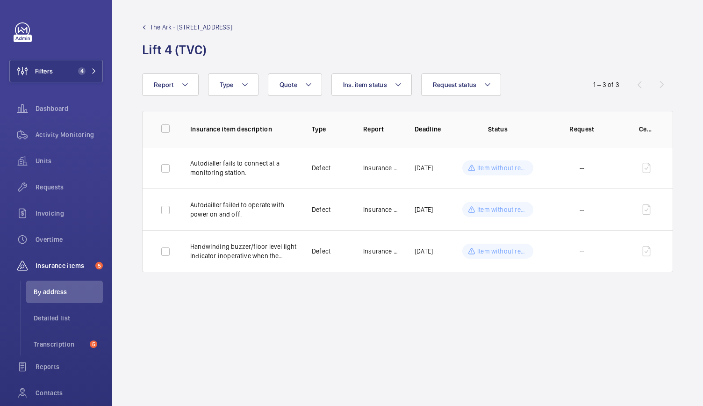
click at [169, 28] on span "The Ark - [STREET_ADDRESS]" at bounding box center [191, 26] width 82 height 9
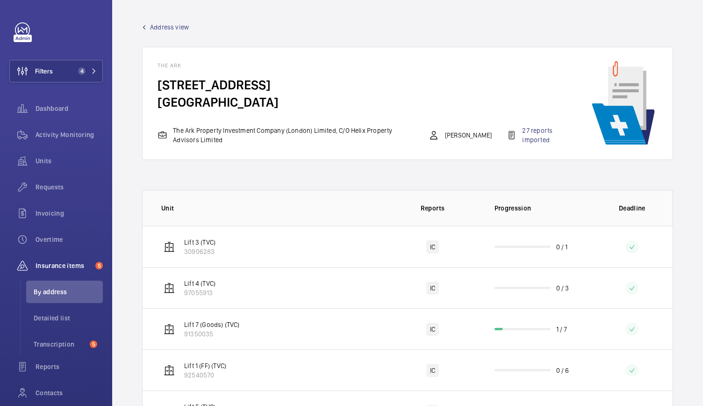
click at [172, 29] on span "Address view" at bounding box center [169, 26] width 39 height 9
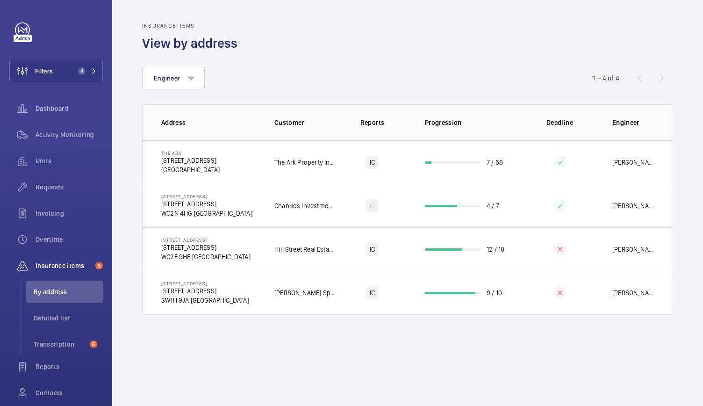
click at [676, 32] on wm-front-admin-audit-in-progress-table "Insurance items View by address Engineer 1 – 4 of 4 Address Customer Reports Pr…" at bounding box center [407, 168] width 591 height 337
drag, startPoint x: 632, startPoint y: 362, endPoint x: 254, endPoint y: 132, distance: 442.6
click at [254, 132] on wm-front-admin-audit "Insurance items View by address Engineer 1 – 4 of 4 Address Customer Reports Pr…" at bounding box center [407, 203] width 591 height 406
click at [511, 64] on div "Engineer 1 – 4 of 4 Address Customer Reports Progression Deadline Engineer The …" at bounding box center [407, 183] width 531 height 263
click at [691, 43] on wm-front-admin-audit-in-progress-table "Insurance items View by address Engineer 1 – 4 of 4 Address Customer Reports Pr…" at bounding box center [407, 168] width 591 height 337
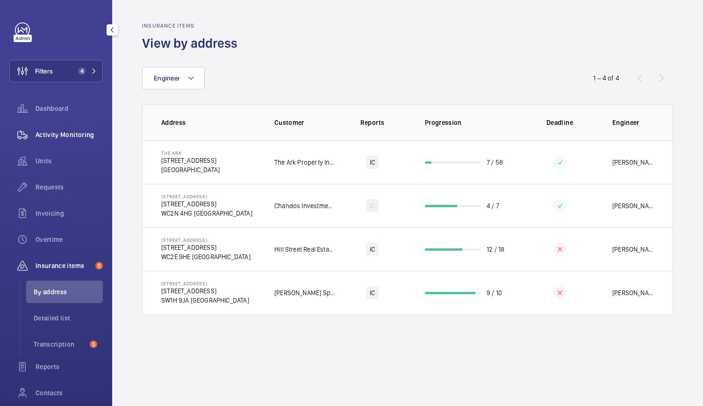
click at [60, 128] on div "Activity Monitoring" at bounding box center [55, 134] width 93 height 22
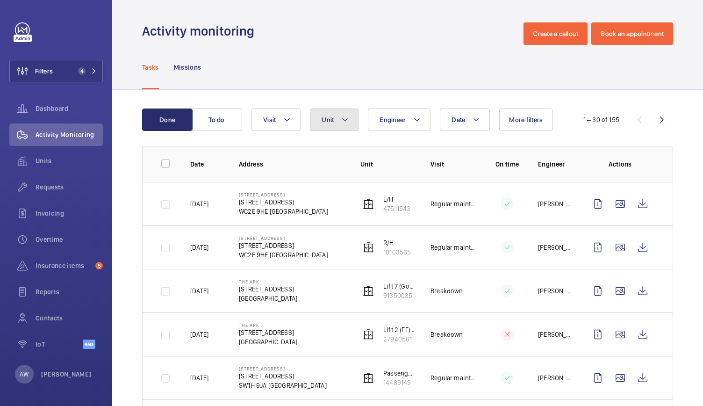
click at [319, 114] on button "Unit" at bounding box center [334, 119] width 49 height 22
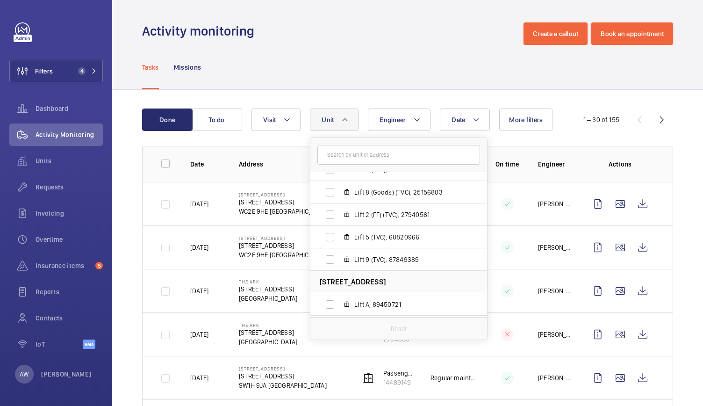
scroll to position [281, 0]
click at [384, 45] on div "Tasks Missions" at bounding box center [407, 67] width 531 height 44
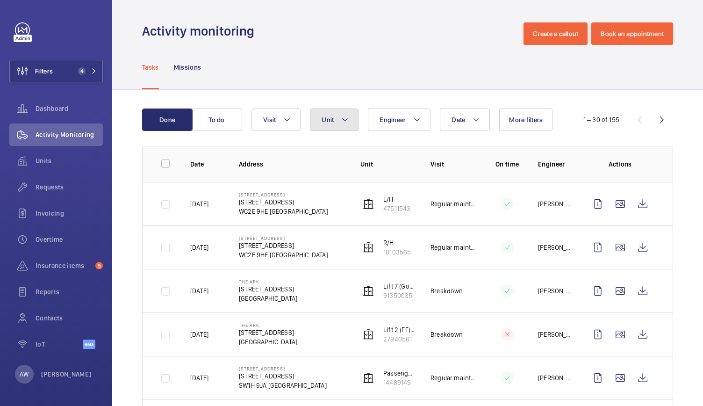
click at [338, 120] on button "Unit" at bounding box center [334, 119] width 49 height 22
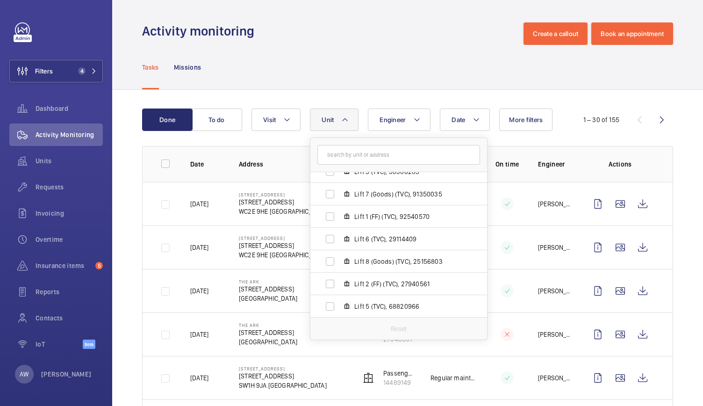
scroll to position [226, 0]
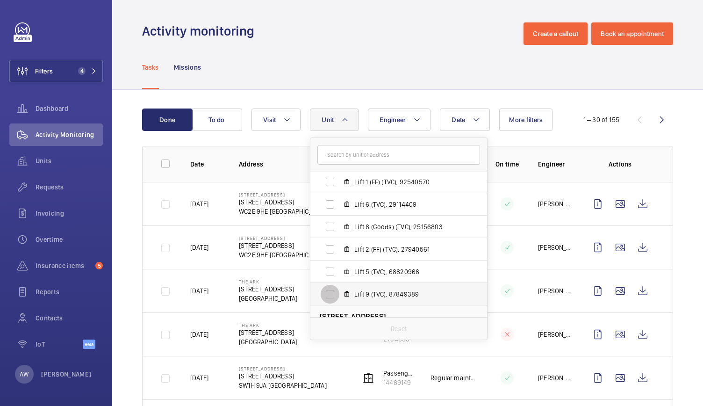
click at [332, 296] on input "Lift 9 (TVC), 87849389" at bounding box center [330, 294] width 19 height 19
checkbox input "true"
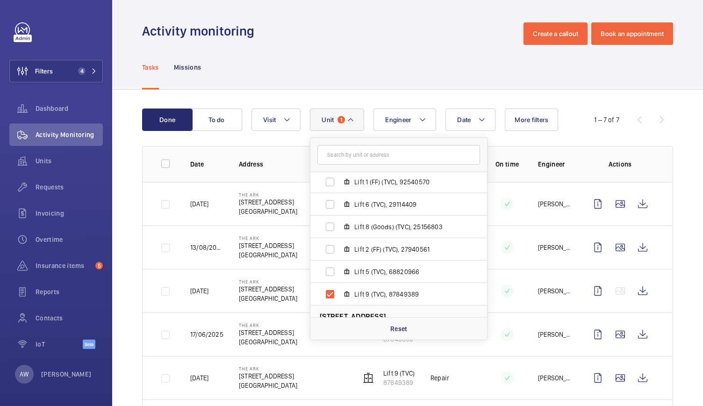
click at [370, 67] on div "Tasks Missions" at bounding box center [407, 67] width 531 height 44
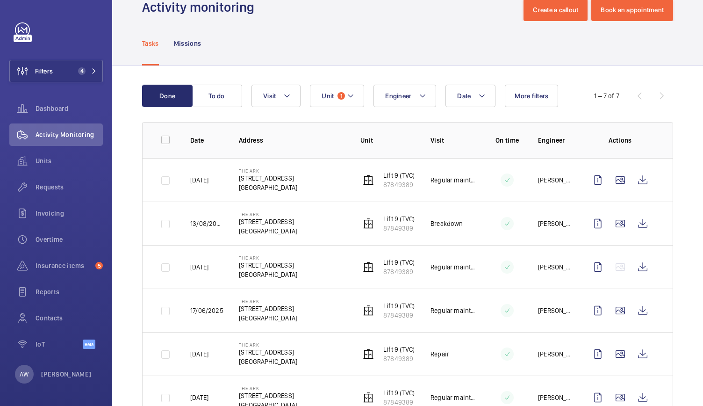
scroll to position [25, 0]
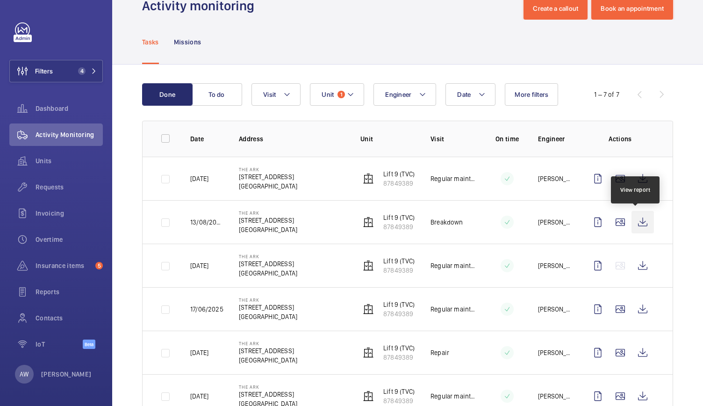
click at [636, 220] on wm-front-icon-button at bounding box center [642, 222] width 22 height 22
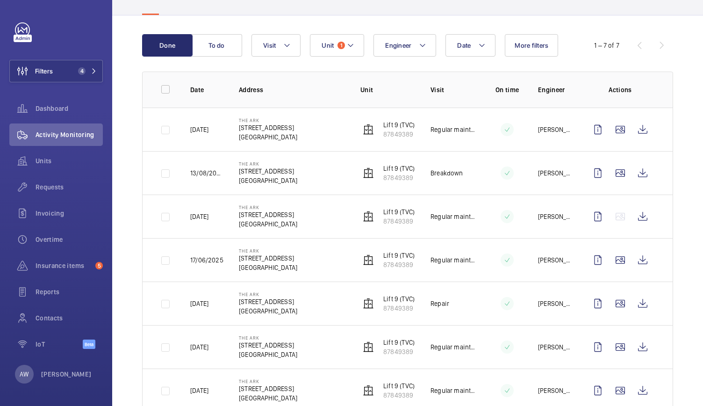
scroll to position [102, 0]
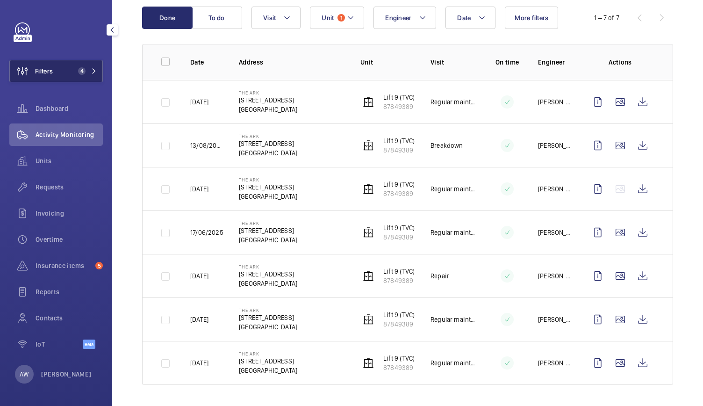
click at [98, 64] on button "Filters 4" at bounding box center [55, 71] width 93 height 22
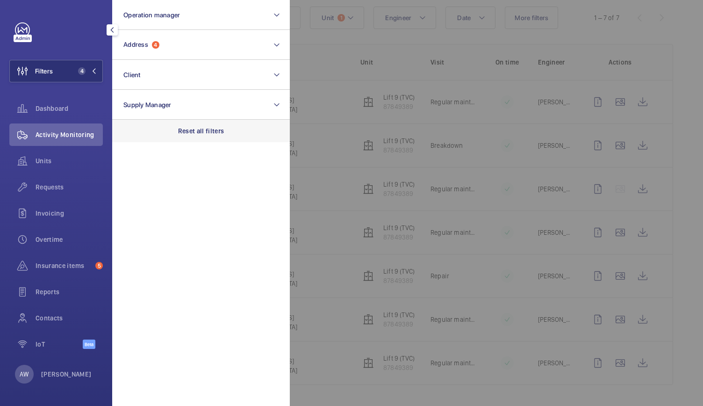
click at [196, 132] on p "Reset all filters" at bounding box center [201, 130] width 46 height 9
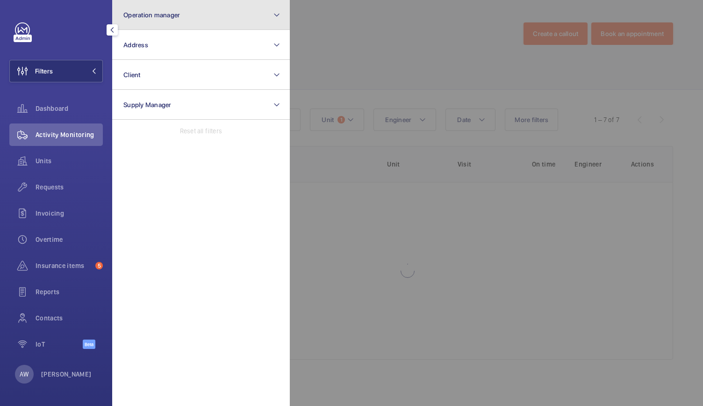
click at [183, 26] on button "Operation manager" at bounding box center [201, 15] width 178 height 30
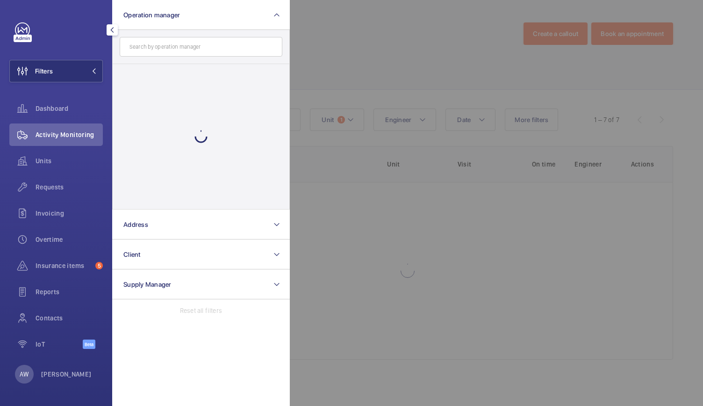
click at [63, 130] on span "Activity Monitoring" at bounding box center [69, 134] width 67 height 9
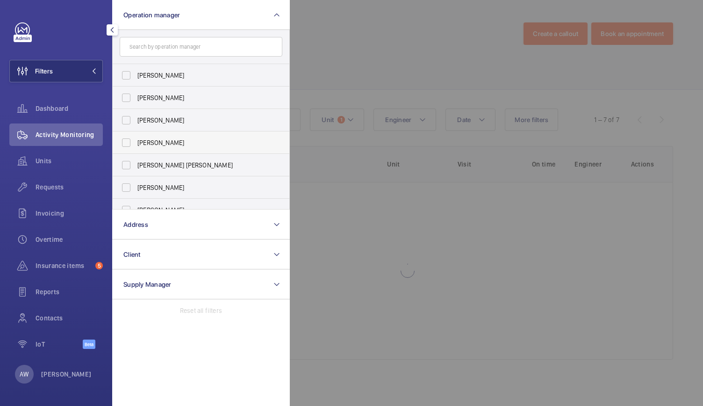
scroll to position [35, 0]
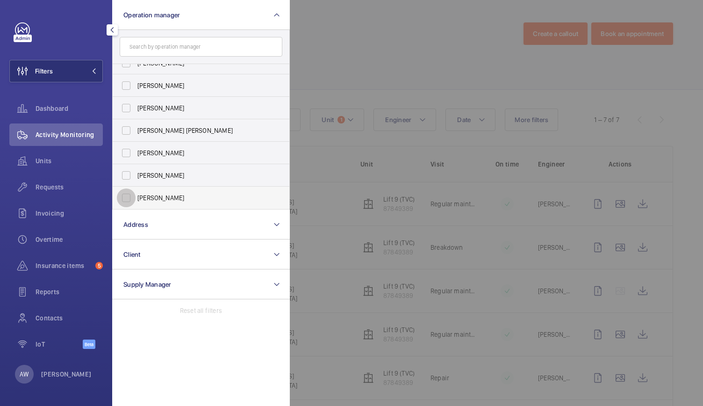
click at [122, 200] on input "[PERSON_NAME]" at bounding box center [126, 197] width 19 height 19
checkbox input "true"
drag, startPoint x: 367, startPoint y: 73, endPoint x: 343, endPoint y: 40, distance: 40.6
click at [343, 40] on div at bounding box center [641, 203] width 703 height 406
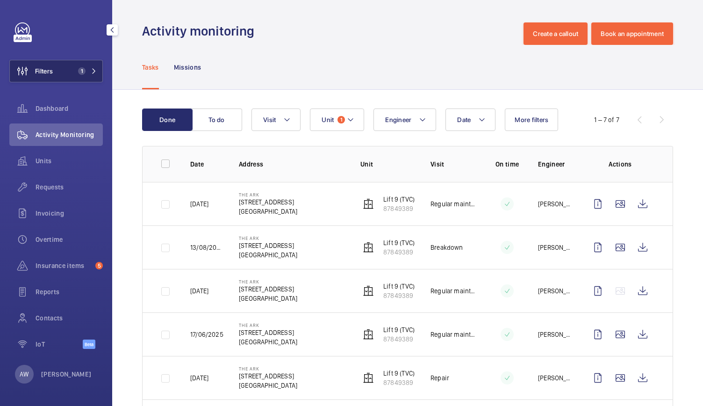
click at [85, 76] on button "Filters 1" at bounding box center [55, 71] width 93 height 22
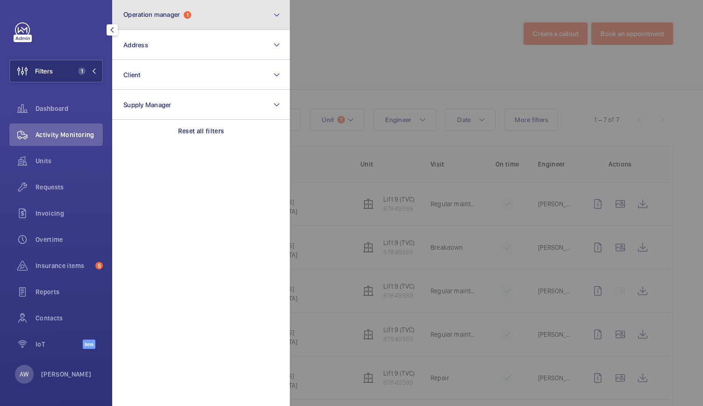
click at [183, 20] on button "Operation manager 1" at bounding box center [201, 15] width 178 height 30
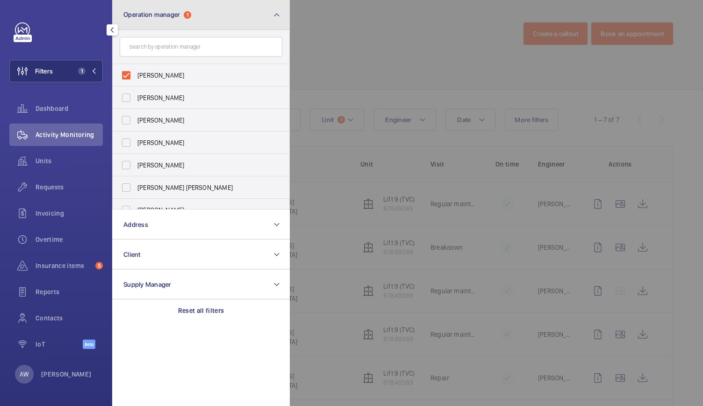
click at [183, 20] on button "Operation manager 1" at bounding box center [201, 15] width 178 height 30
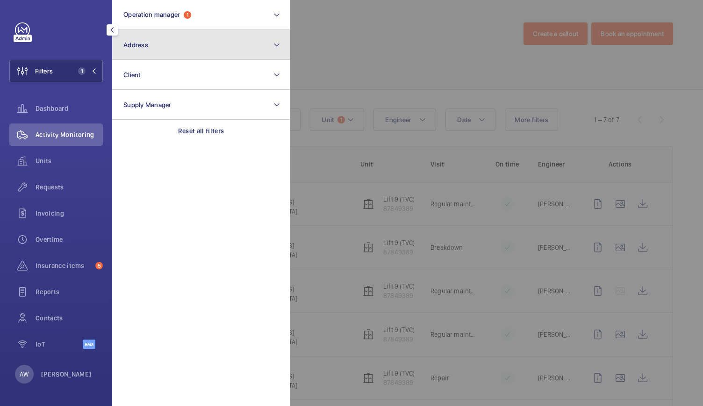
click at [184, 45] on button "Address" at bounding box center [201, 45] width 178 height 30
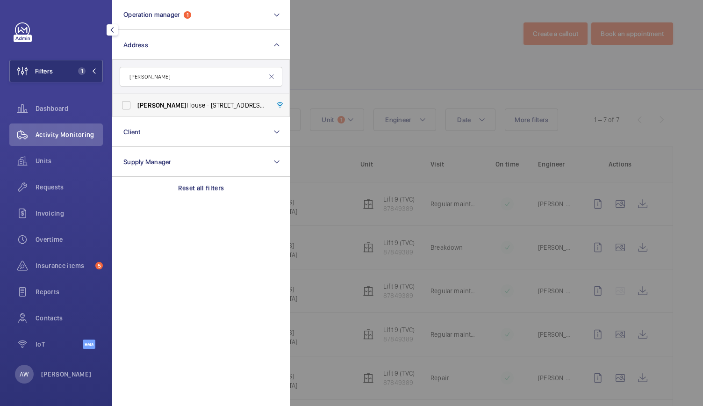
type input "[PERSON_NAME]"
click at [144, 106] on span "[PERSON_NAME]" at bounding box center [161, 104] width 49 height 7
click at [136, 106] on input "[PERSON_NAME] House - [STREET_ADDRESS][PERSON_NAME]" at bounding box center [126, 105] width 19 height 19
checkbox input "true"
click at [374, 42] on div at bounding box center [641, 203] width 703 height 406
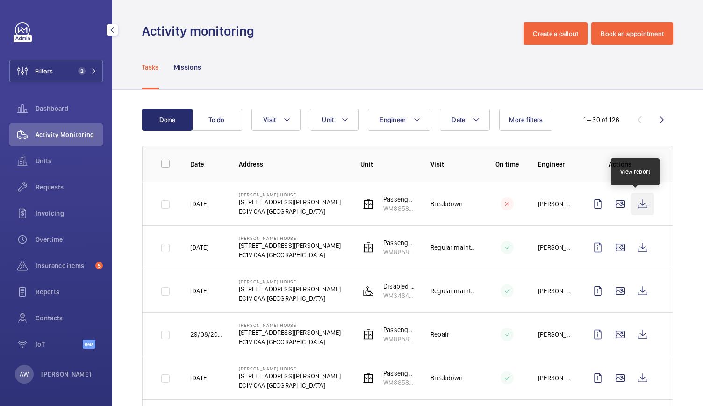
click at [640, 202] on wm-front-icon-button at bounding box center [642, 204] width 22 height 22
